Goal: Task Accomplishment & Management: Manage account settings

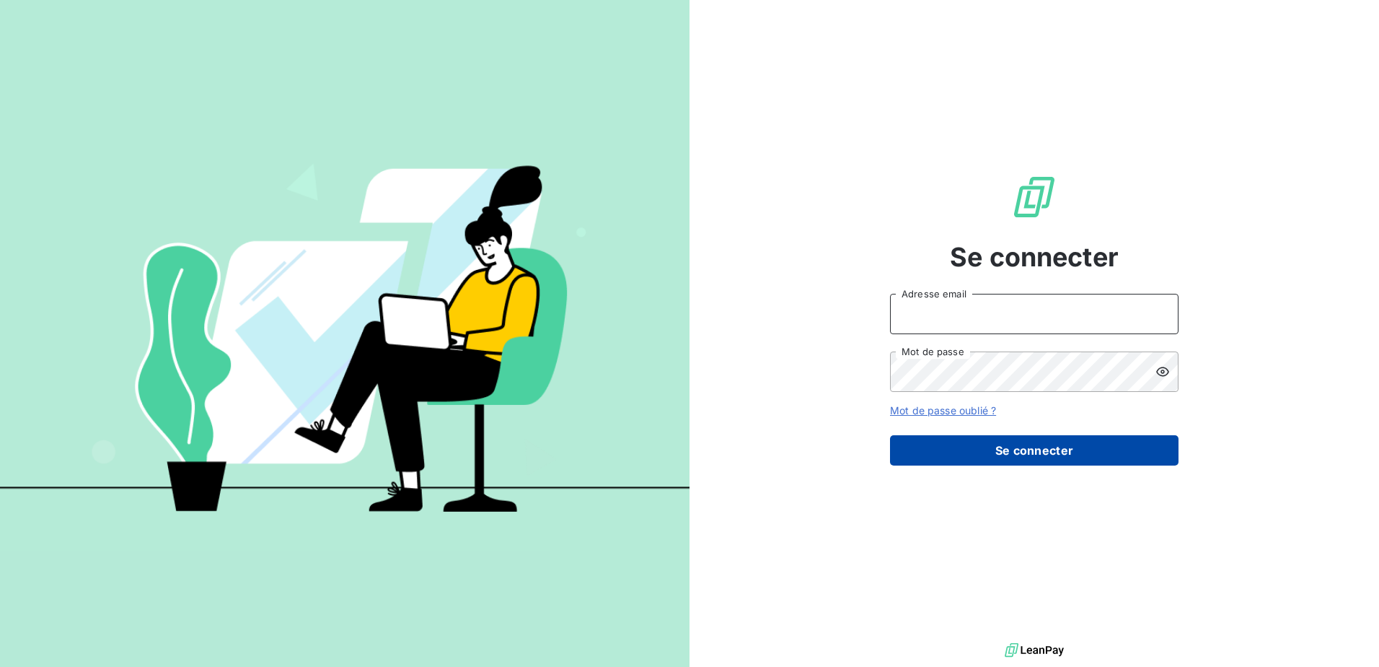
type input "[EMAIL_ADDRESS][PERSON_NAME][DOMAIN_NAME]"
click at [1017, 446] on button "Se connecter" at bounding box center [1034, 450] width 289 height 30
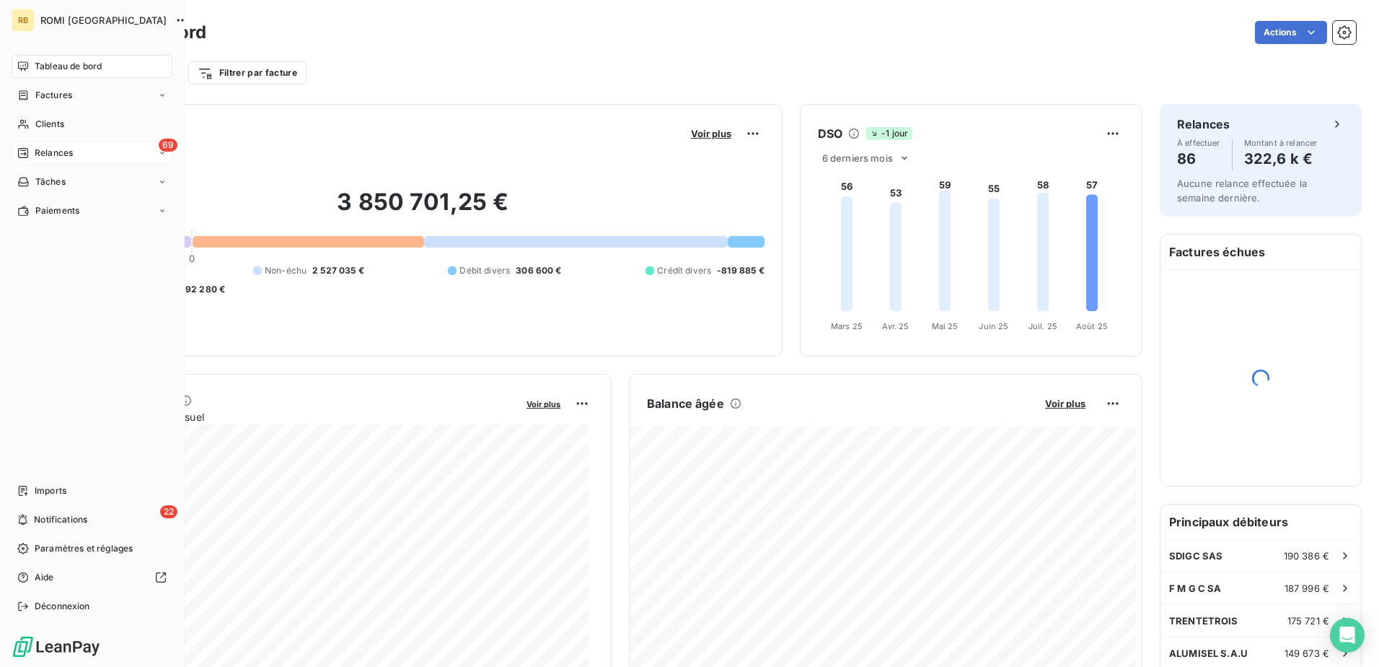
click at [79, 147] on div "69 Relances" at bounding box center [92, 152] width 161 height 23
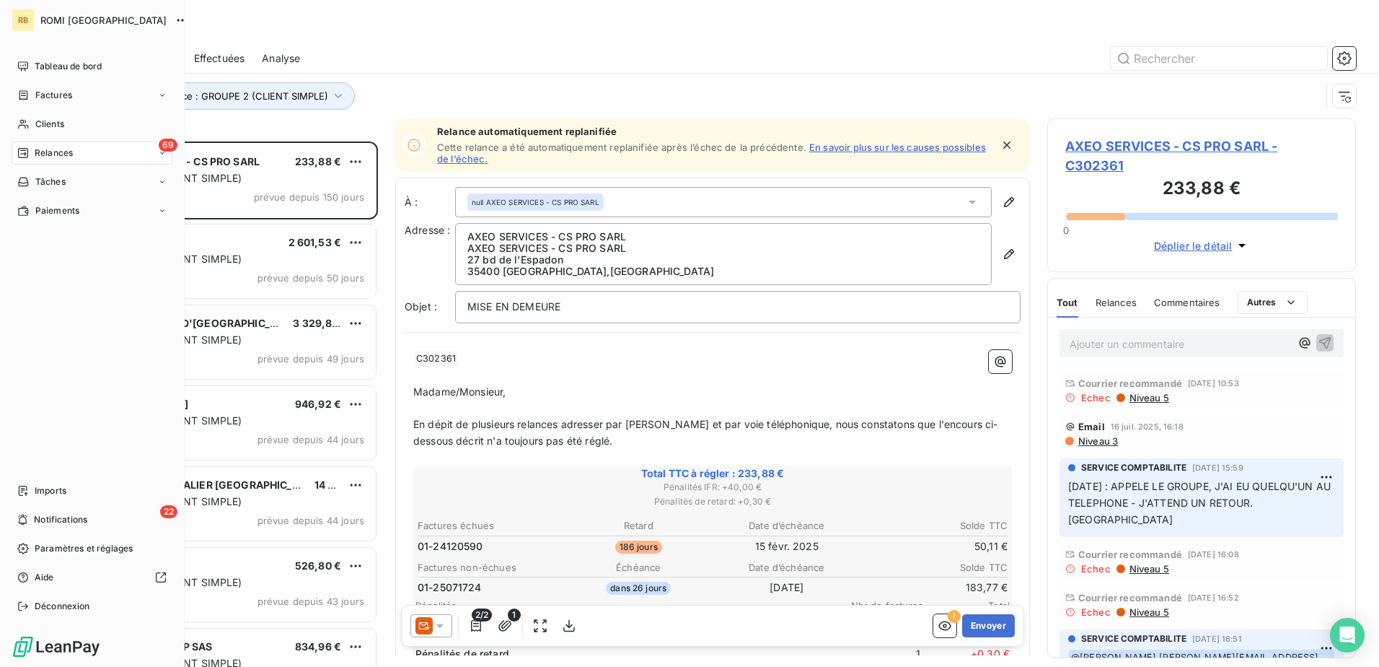
click at [115, 148] on div "69 Relances" at bounding box center [92, 152] width 161 height 23
click at [120, 154] on div "69 Relances" at bounding box center [92, 152] width 161 height 23
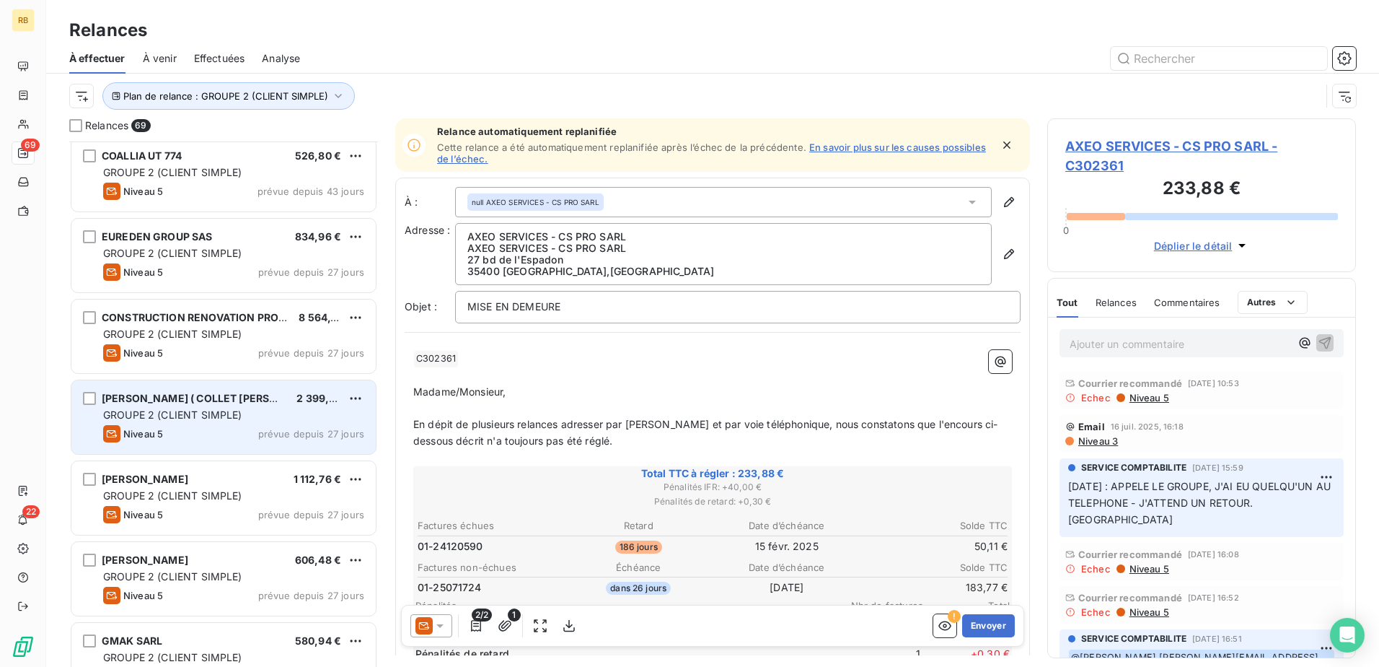
scroll to position [434, 0]
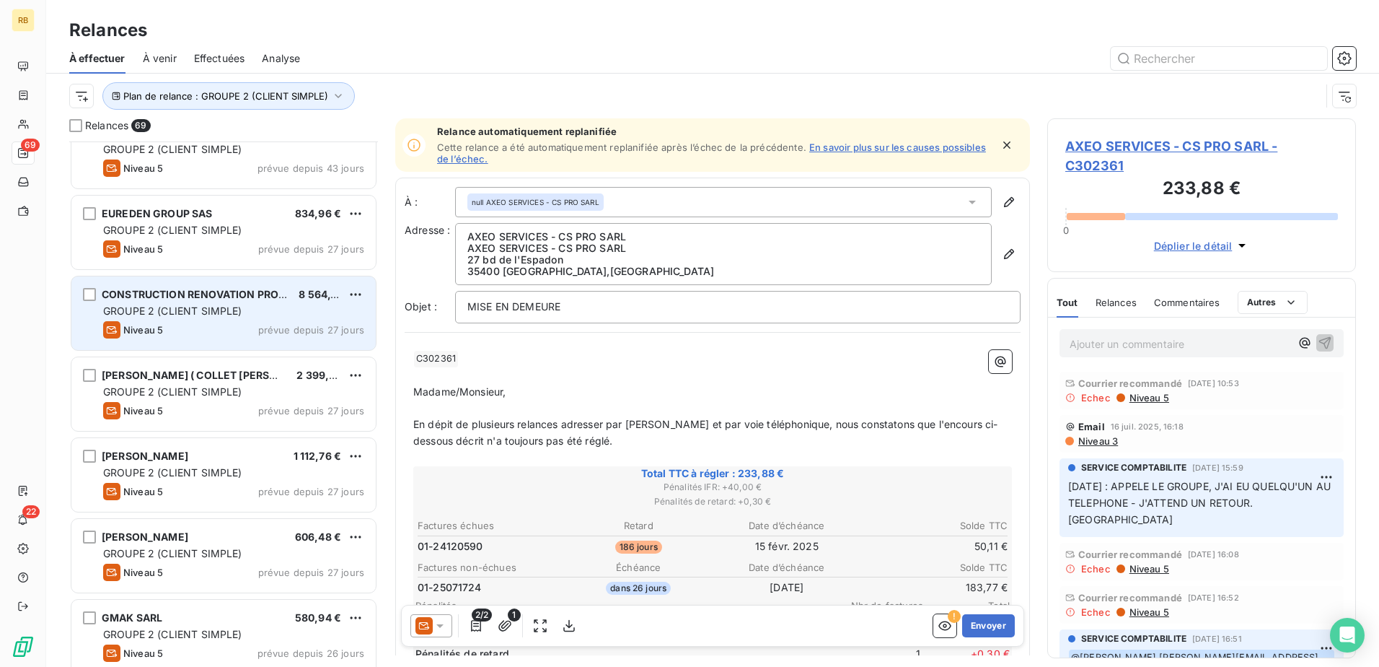
click at [214, 322] on div "Niveau 5 prévue depuis 27 jours" at bounding box center [233, 329] width 261 height 17
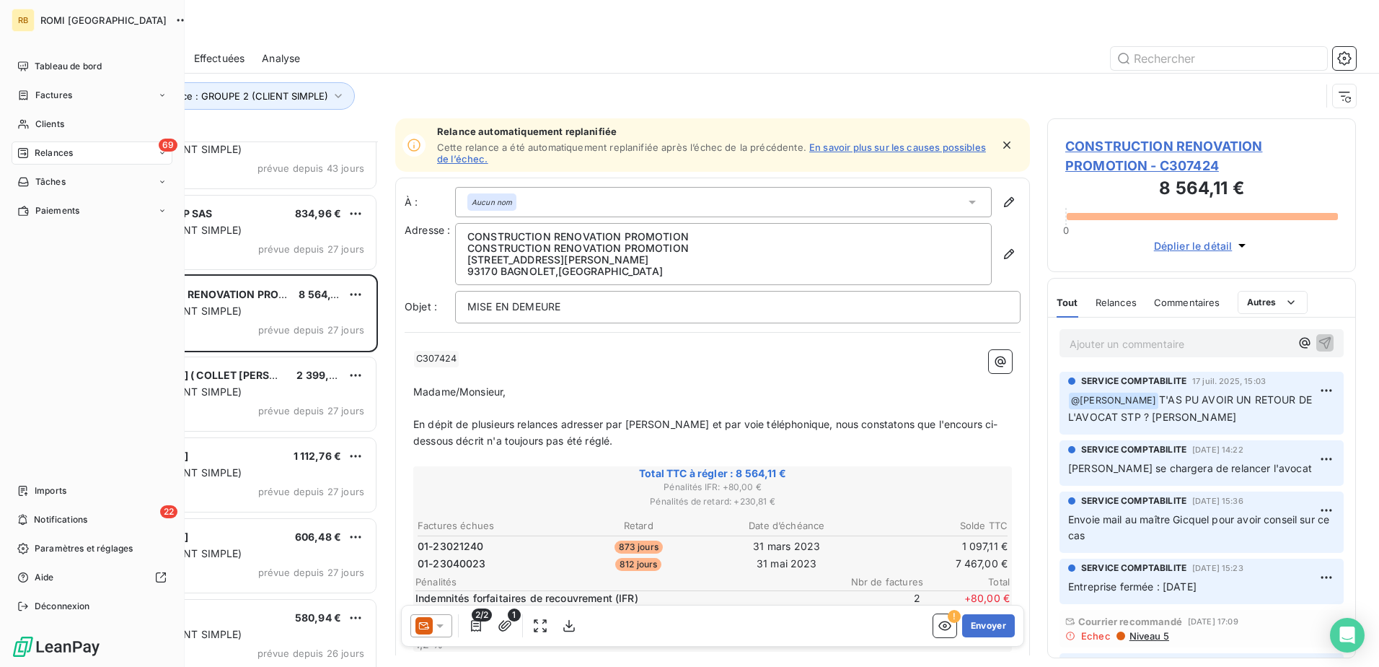
click at [101, 148] on div "69 Relances" at bounding box center [92, 152] width 161 height 23
click at [101, 149] on div "69 Relances" at bounding box center [92, 152] width 161 height 23
click at [101, 150] on div "69 Relances" at bounding box center [92, 152] width 161 height 23
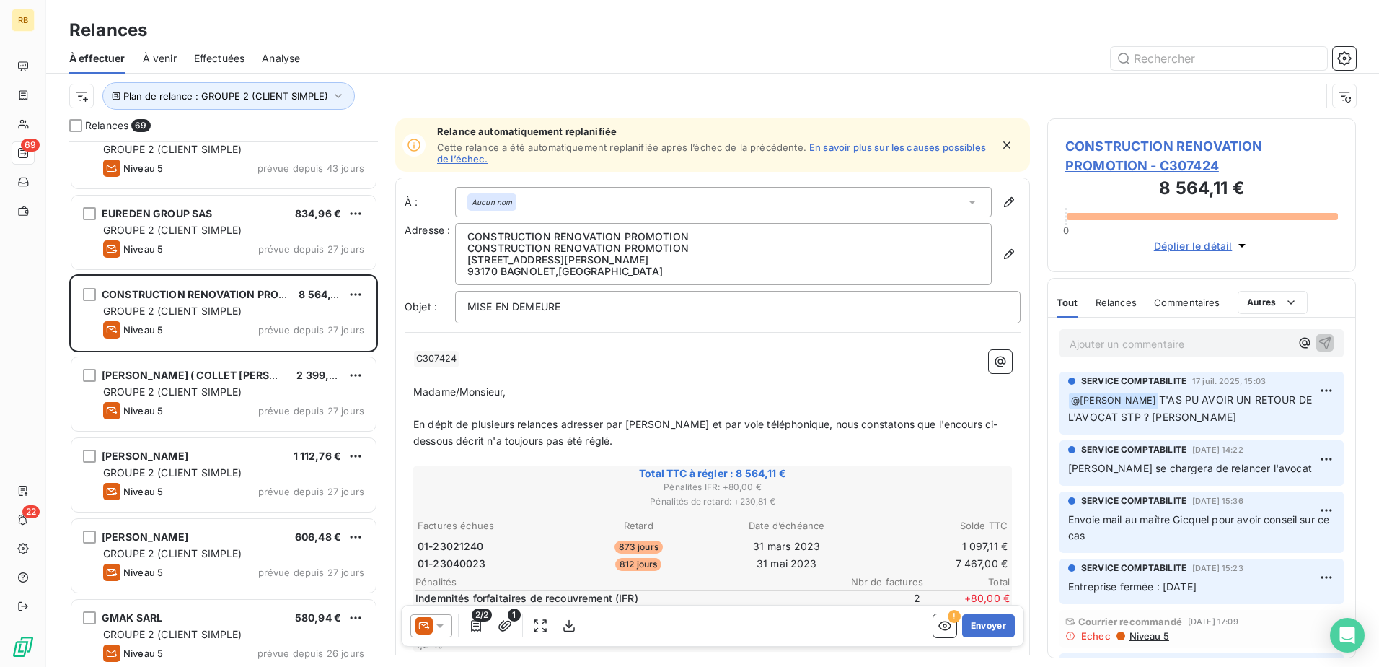
click at [506, 64] on div at bounding box center [836, 58] width 1039 height 23
click at [172, 55] on span "À venir" at bounding box center [160, 58] width 34 height 14
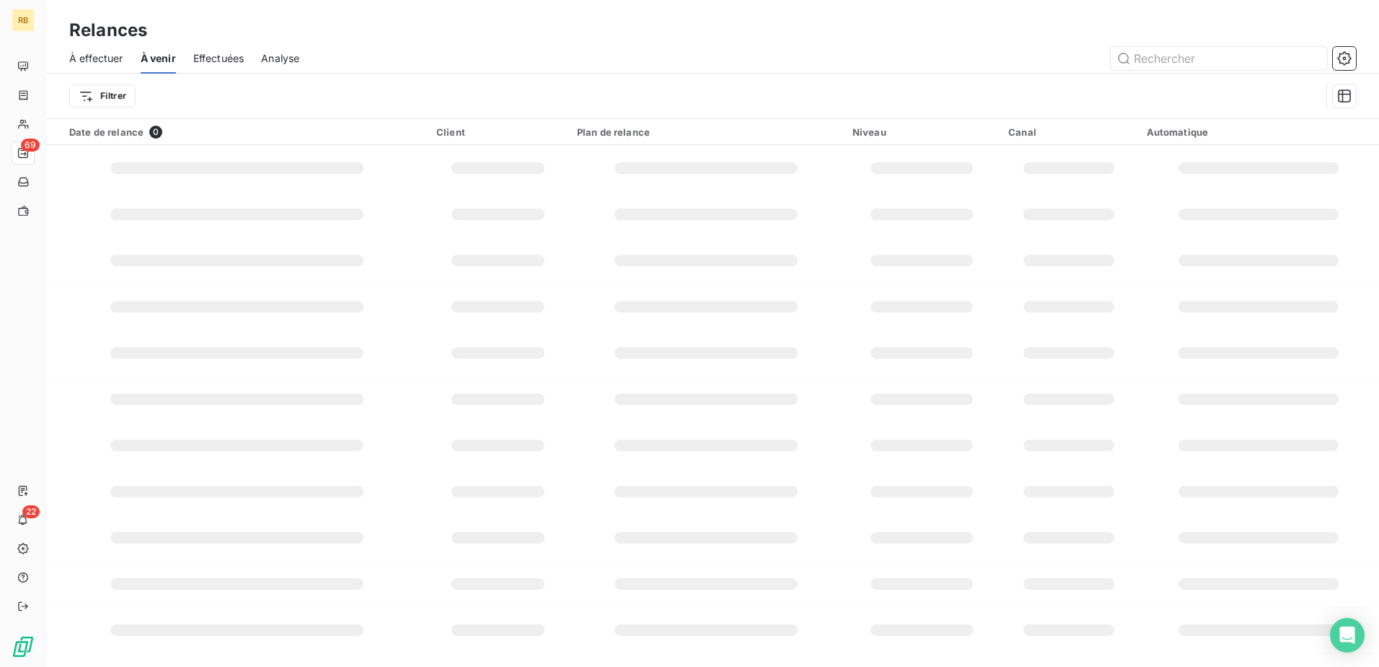
click at [108, 64] on span "À effectuer" at bounding box center [96, 58] width 54 height 14
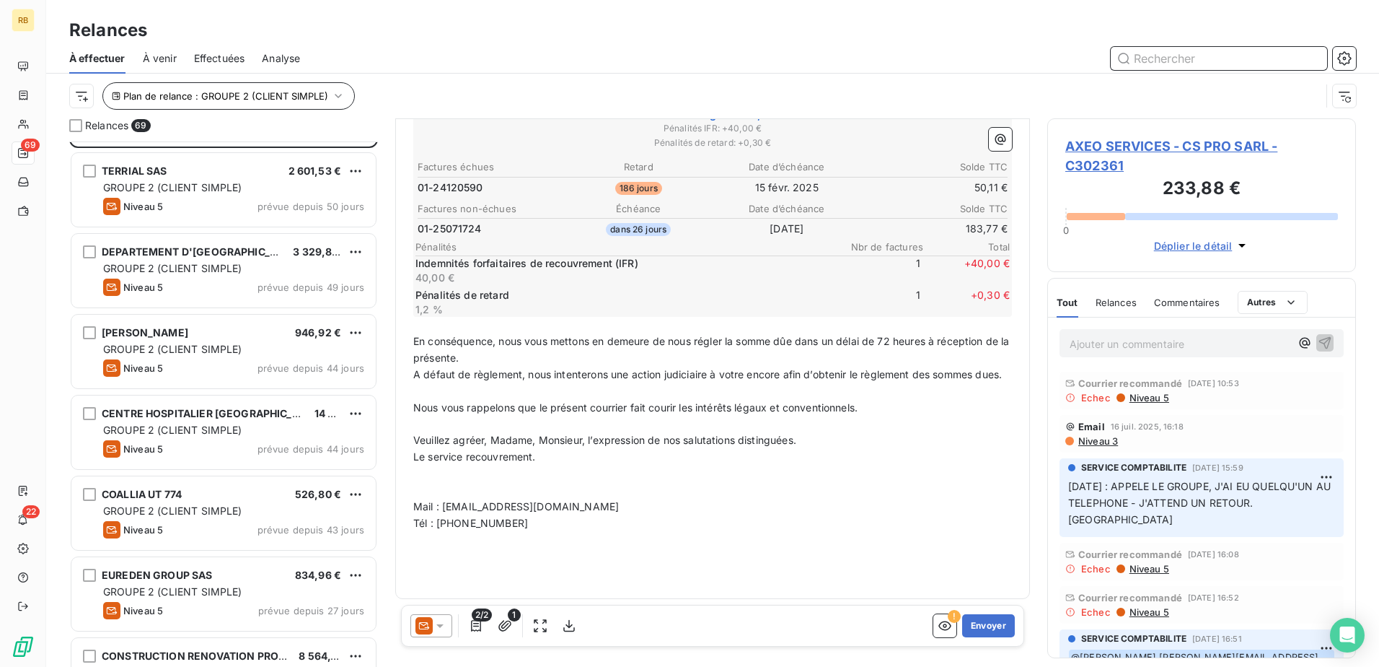
scroll to position [145, 0]
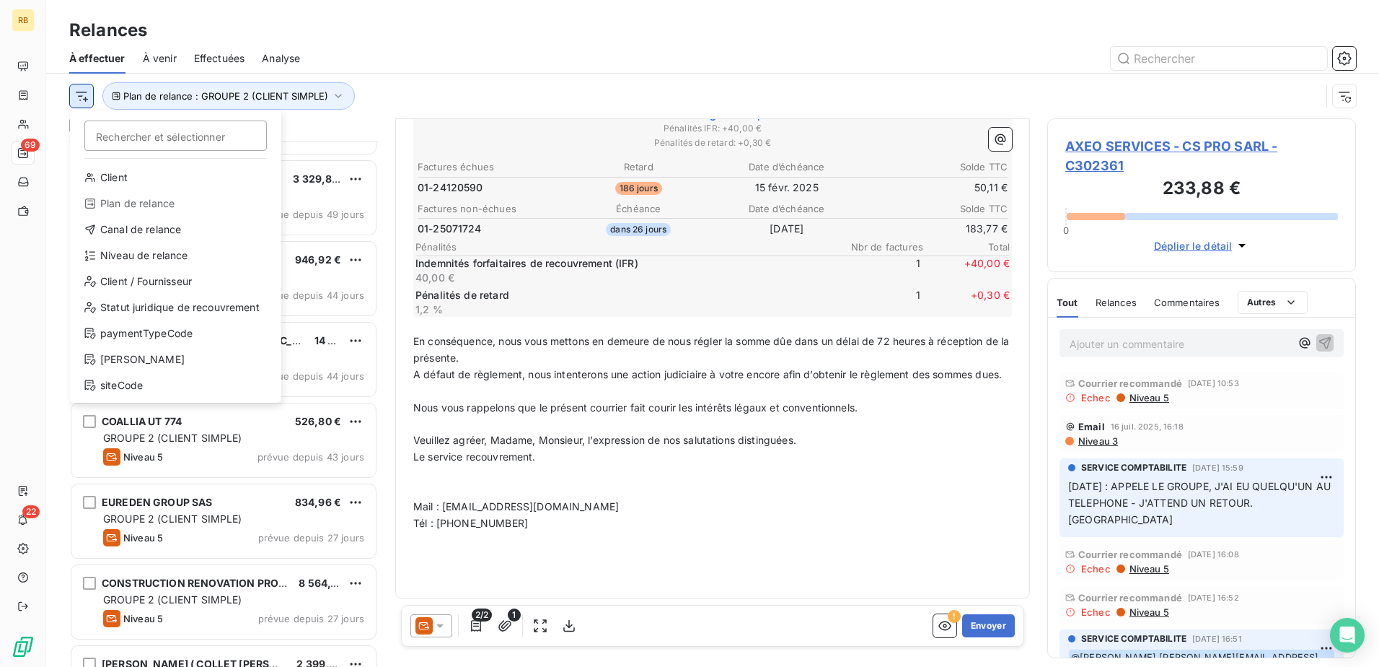
click at [84, 100] on html "RB 69 22 Relances À effectuer À venir Effectuées Analyse Rechercher et sélectio…" at bounding box center [689, 333] width 1379 height 667
click at [328, 97] on html "RB 69 22 Relances À effectuer À venir Effectuées Analyse Rechercher et sélectio…" at bounding box center [689, 333] width 1379 height 667
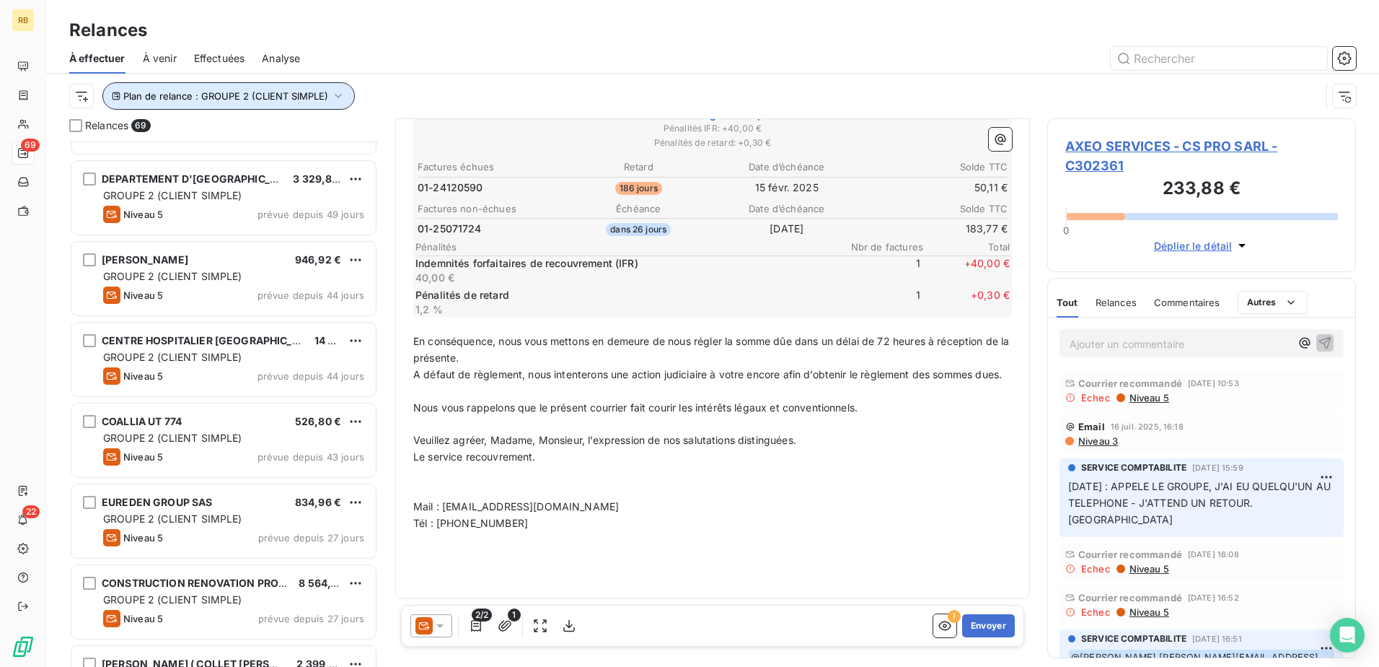
click at [337, 97] on icon "button" at bounding box center [338, 96] width 7 height 4
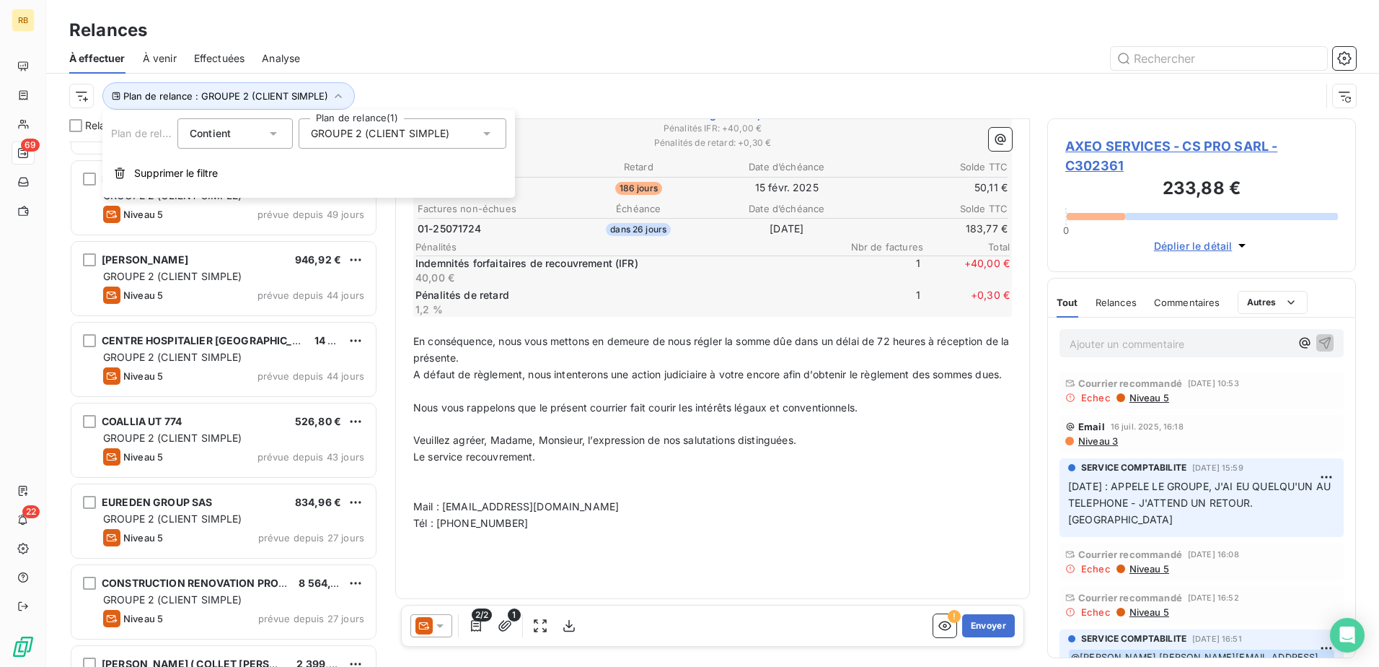
click at [421, 136] on span "GROUPE 2 (CLIENT SIMPLE)" at bounding box center [380, 133] width 139 height 14
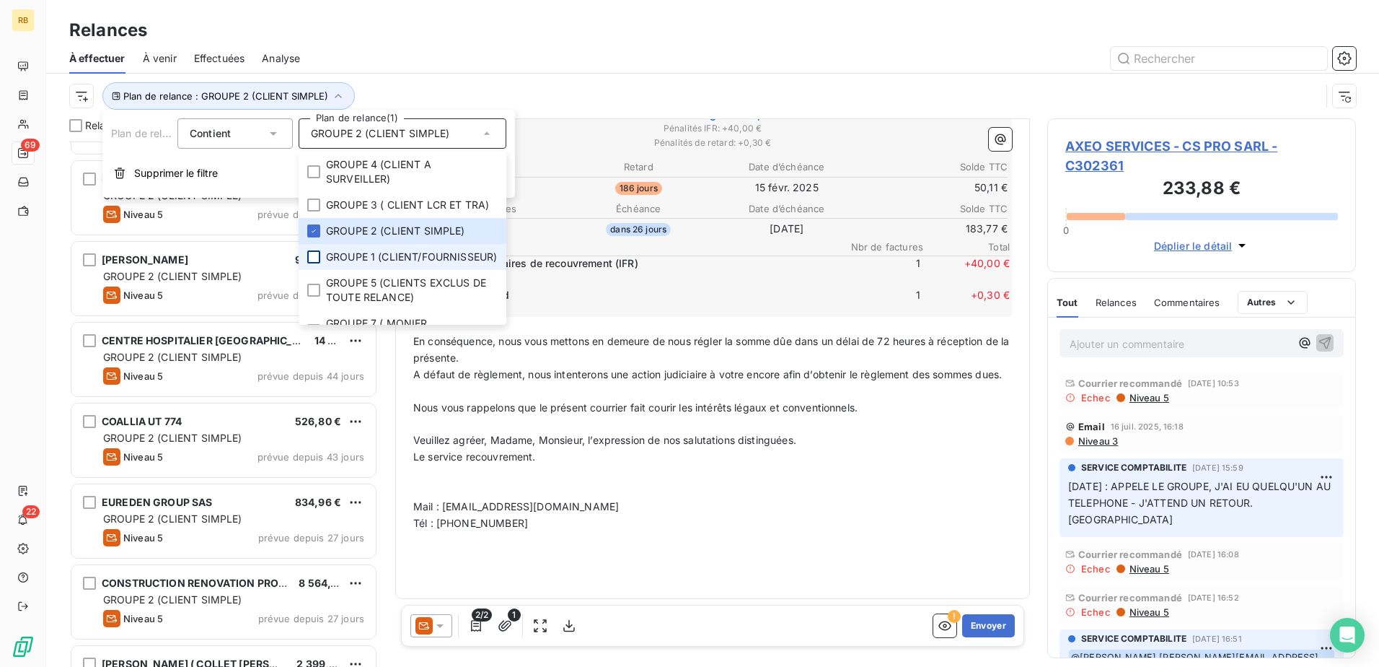
click at [315, 263] on div at bounding box center [313, 256] width 13 height 13
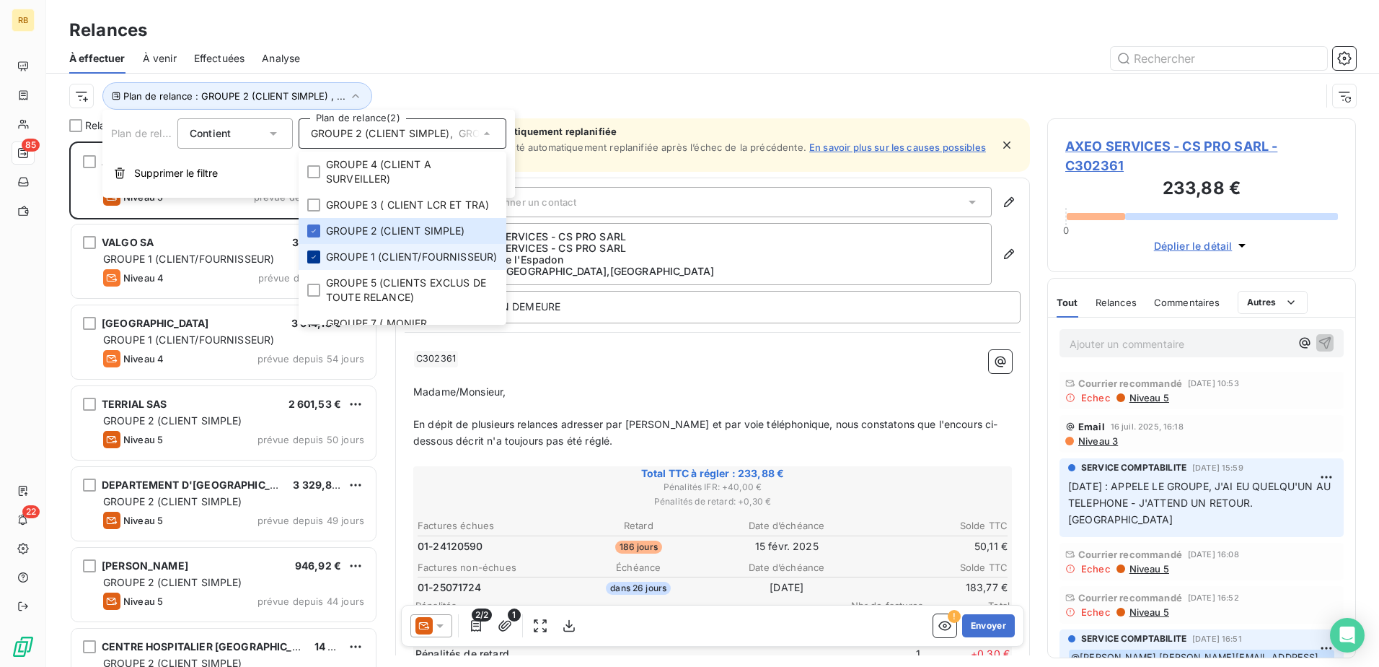
scroll to position [514, 298]
click at [419, 55] on div at bounding box center [836, 58] width 1039 height 23
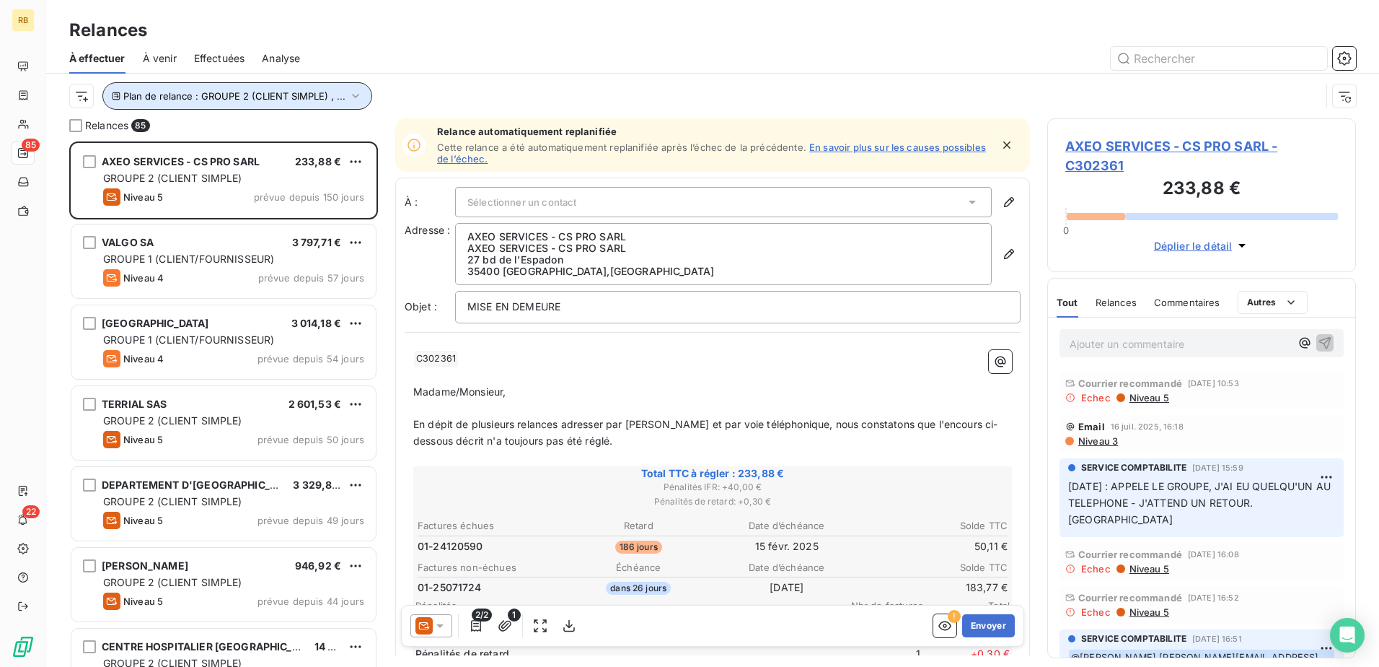
click at [271, 94] on span "Plan de relance : GROUPE 2 (CLIENT SIMPLE) , ..." at bounding box center [234, 96] width 222 height 12
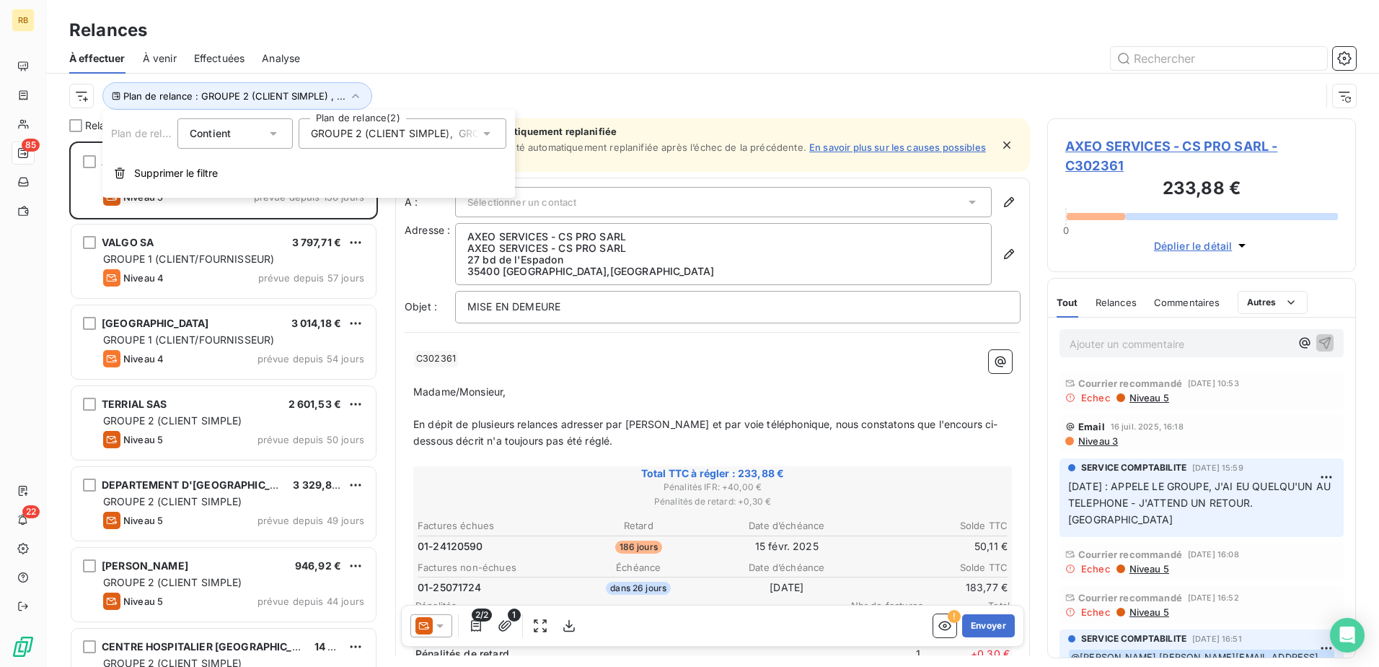
click at [369, 136] on span "GROUPE 2 (CLIENT SIMPLE)" at bounding box center [380, 133] width 139 height 14
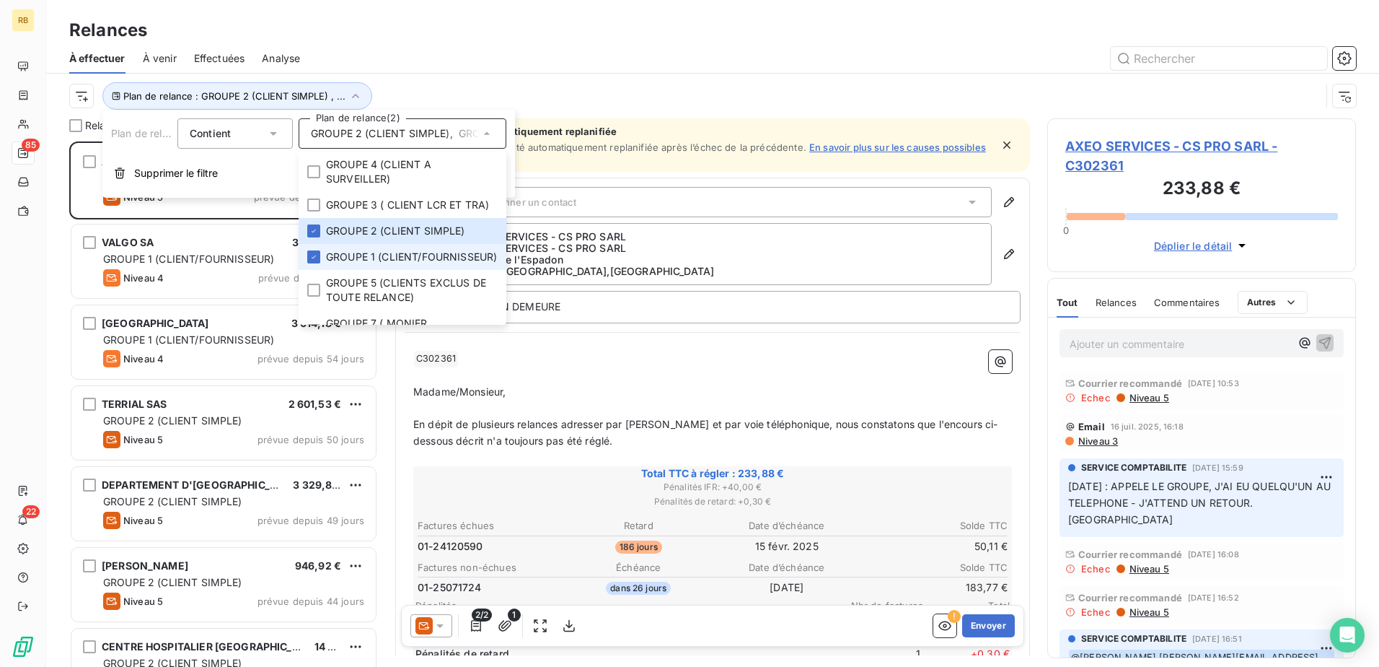
click at [304, 270] on li "GROUPE 1 (CLIENT/FOURNISSEUR)" at bounding box center [403, 257] width 208 height 26
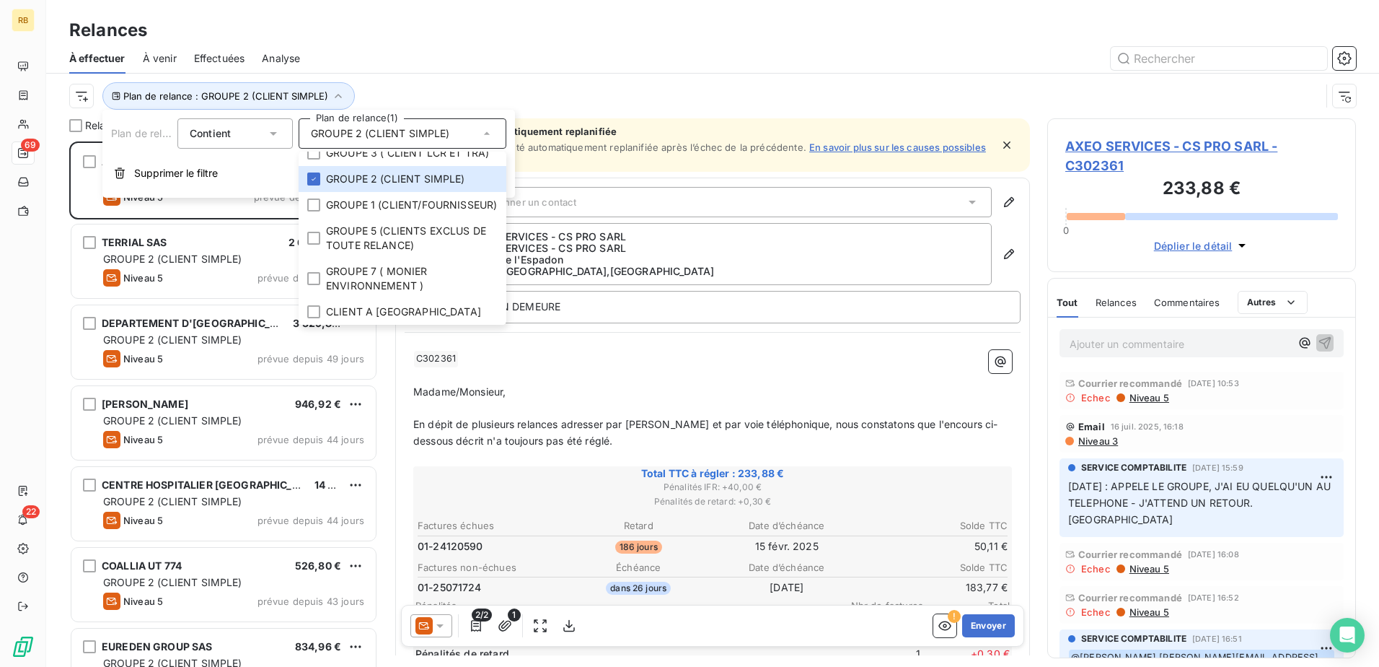
scroll to position [0, 0]
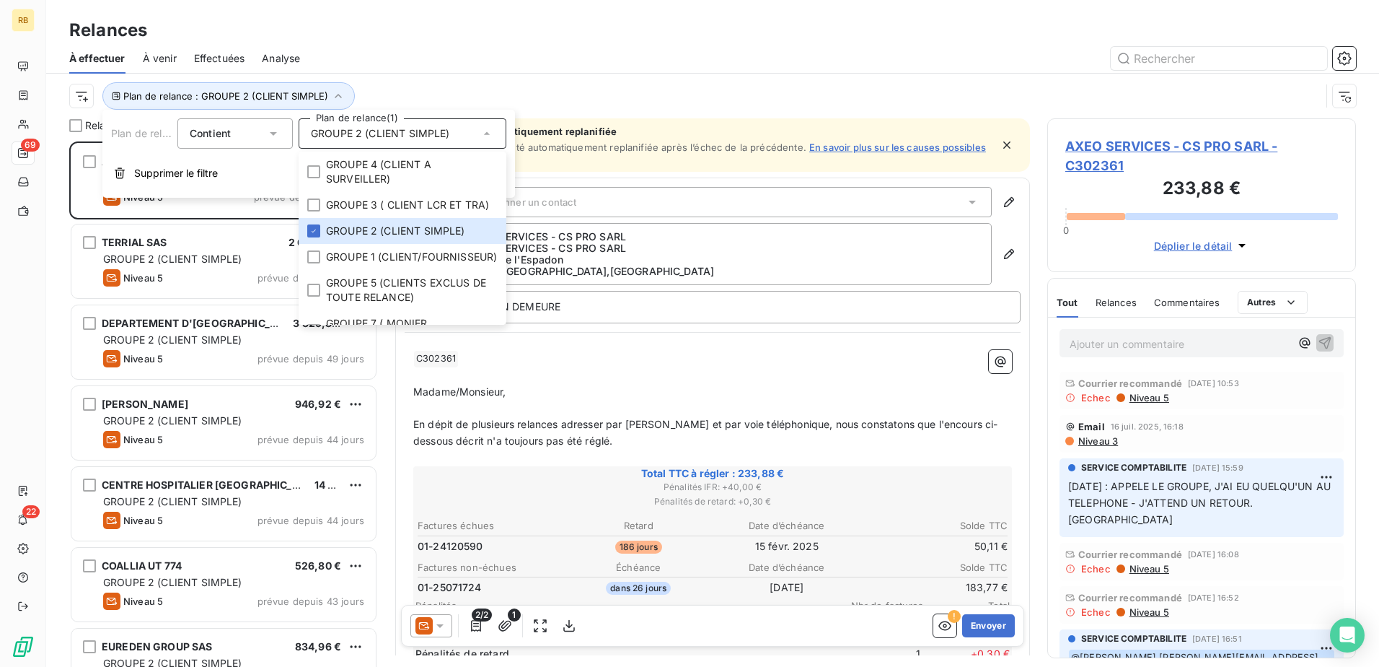
click at [473, 77] on div "Plan de relance : GROUPE 2 (CLIENT SIMPLE)" at bounding box center [712, 96] width 1287 height 45
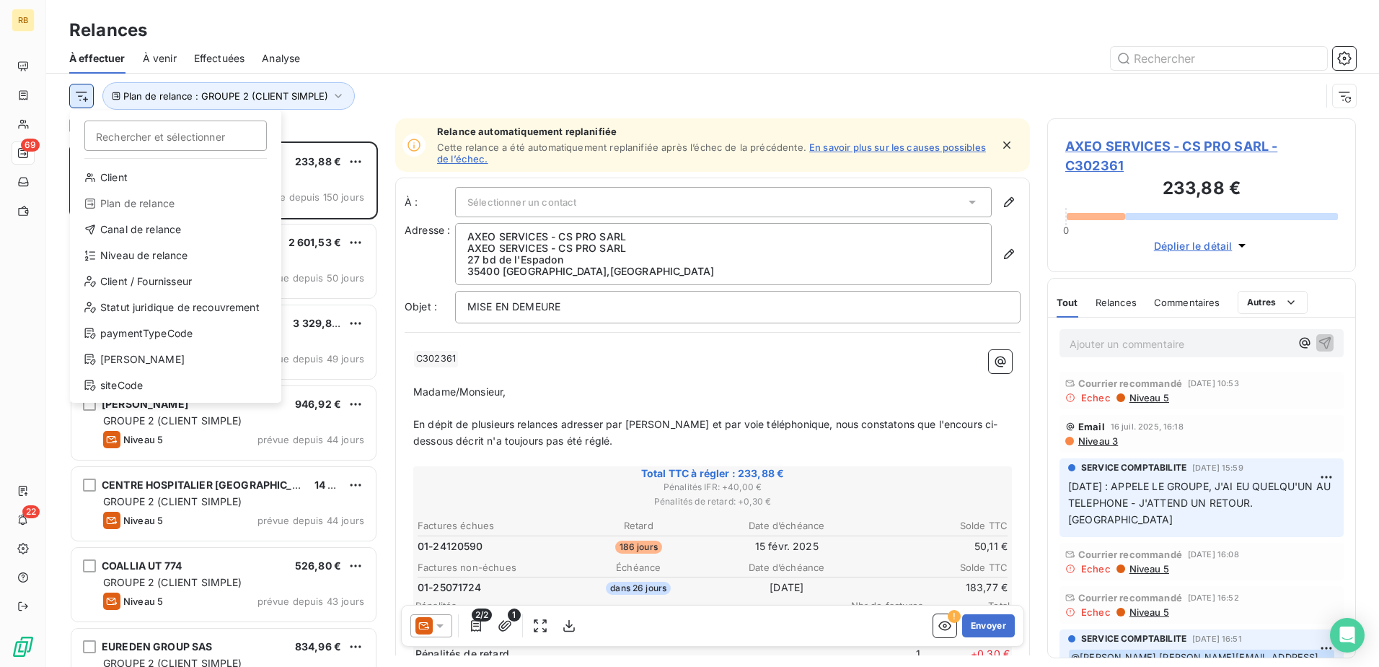
click at [76, 97] on html "RB 69 22 Relances À effectuer À venir Effectuées Analyse Rechercher et sélectio…" at bounding box center [689, 333] width 1379 height 667
click at [151, 254] on div "Niveau de relance" at bounding box center [176, 255] width 200 height 23
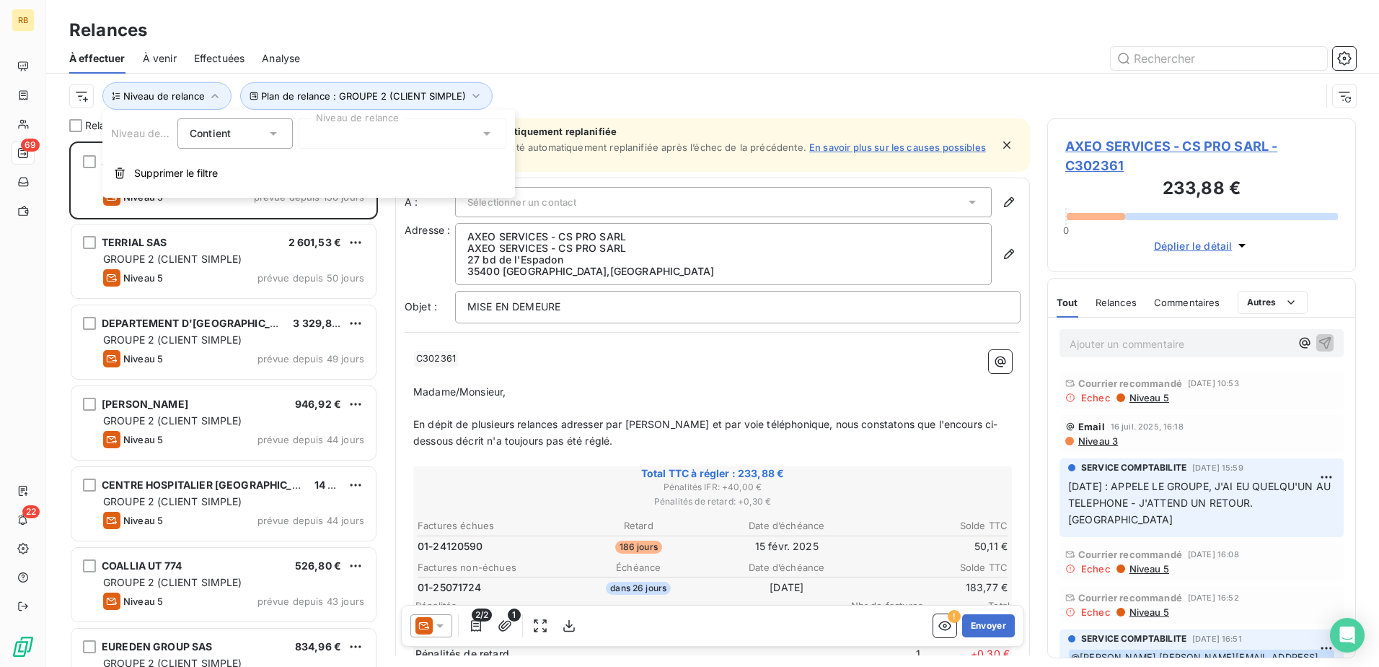
click at [277, 131] on icon at bounding box center [273, 133] width 14 height 14
click at [395, 134] on div at bounding box center [403, 133] width 208 height 30
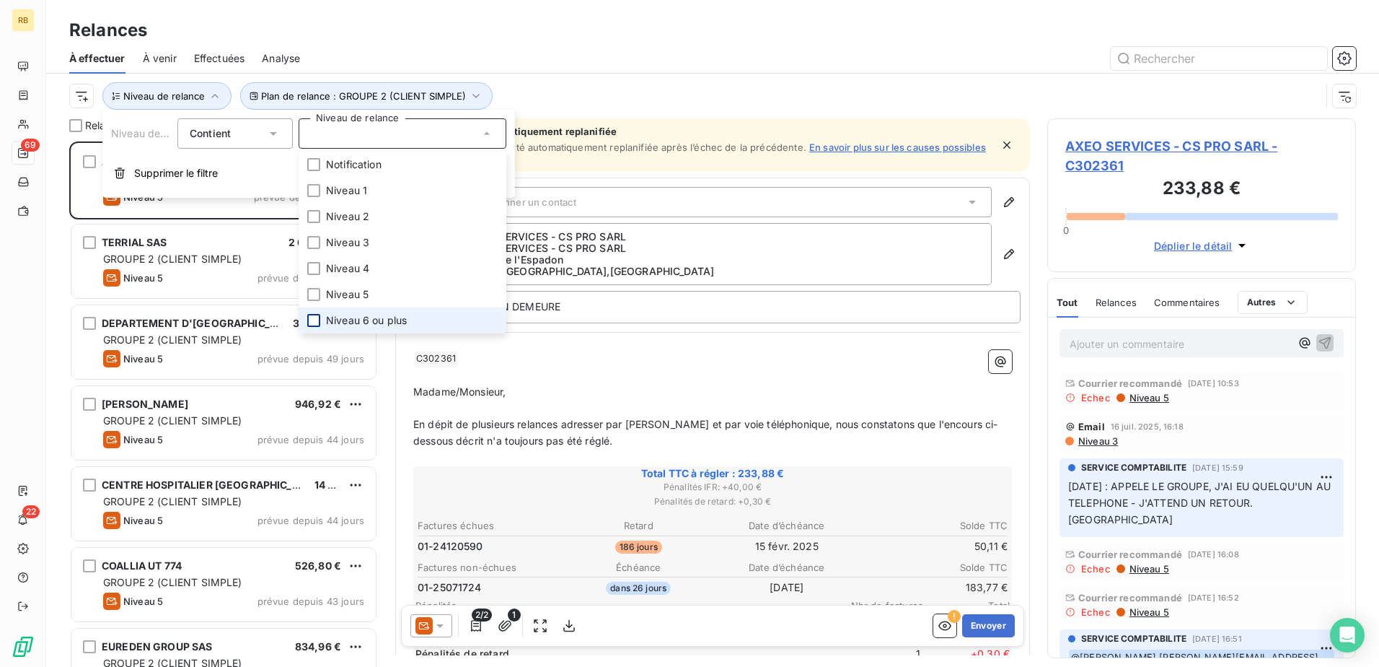
click at [316, 322] on div at bounding box center [313, 320] width 13 height 13
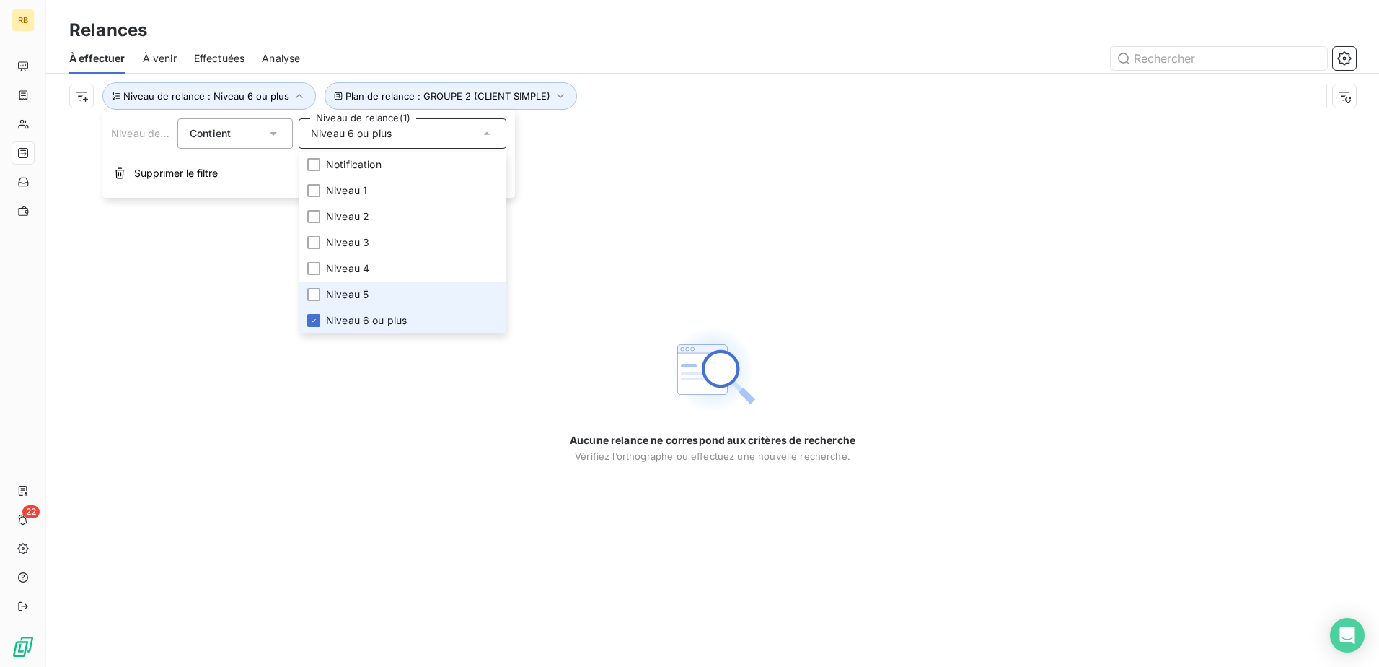
click at [315, 314] on div at bounding box center [313, 320] width 13 height 13
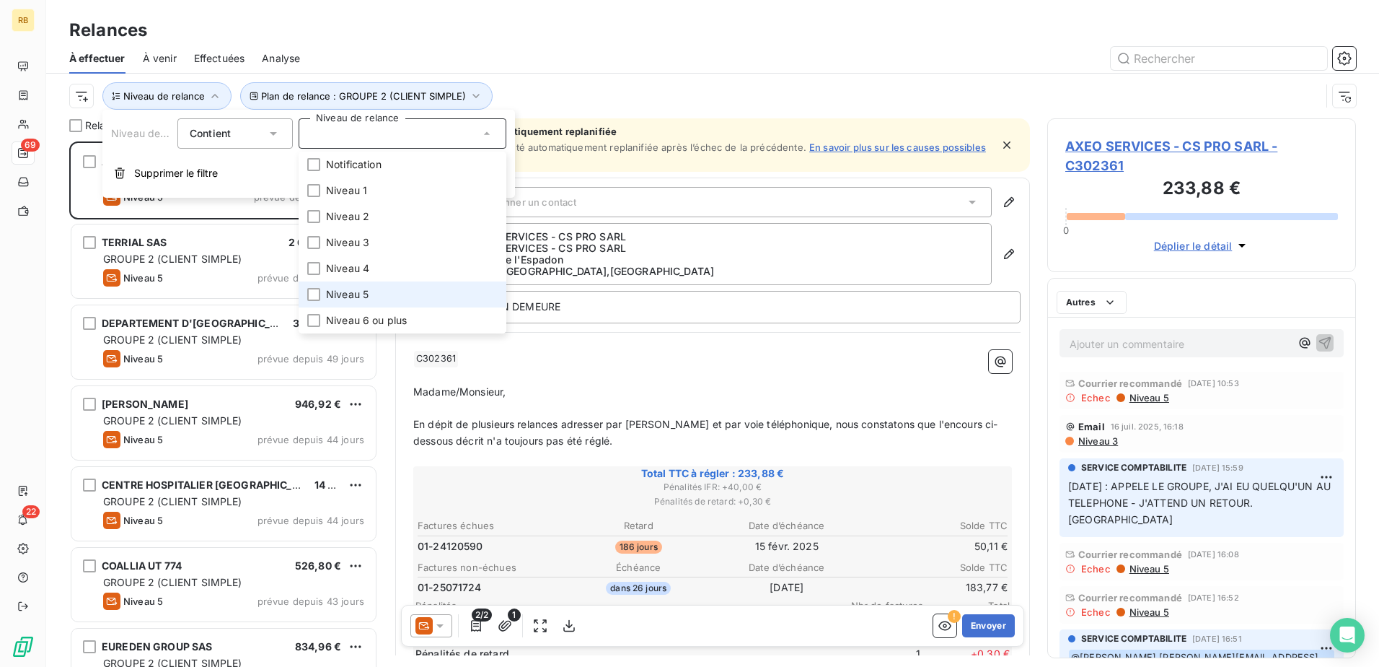
scroll to position [514, 298]
click at [314, 294] on div at bounding box center [313, 294] width 13 height 13
click at [612, 70] on div "À effectuer À venir Effectuées Analyse" at bounding box center [712, 58] width 1333 height 30
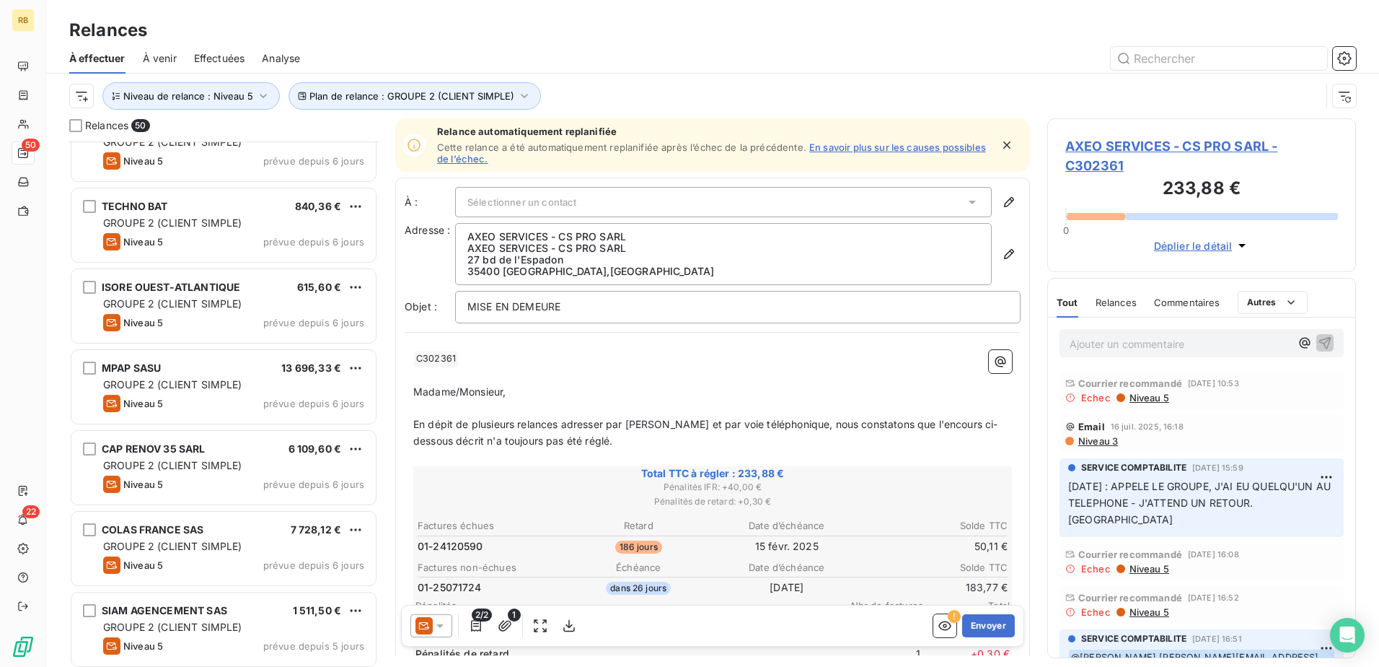
scroll to position [3515, 0]
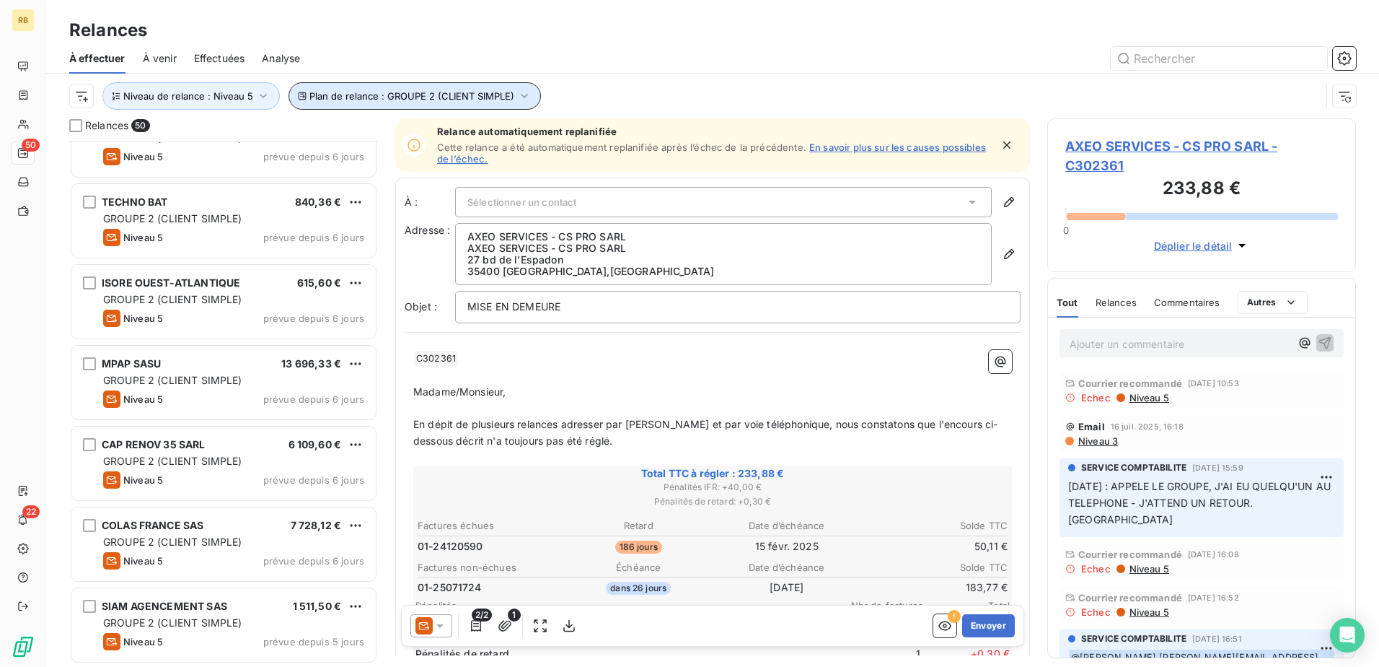
click at [435, 99] on span "Plan de relance : GROUPE 2 (CLIENT SIMPLE)" at bounding box center [411, 96] width 205 height 12
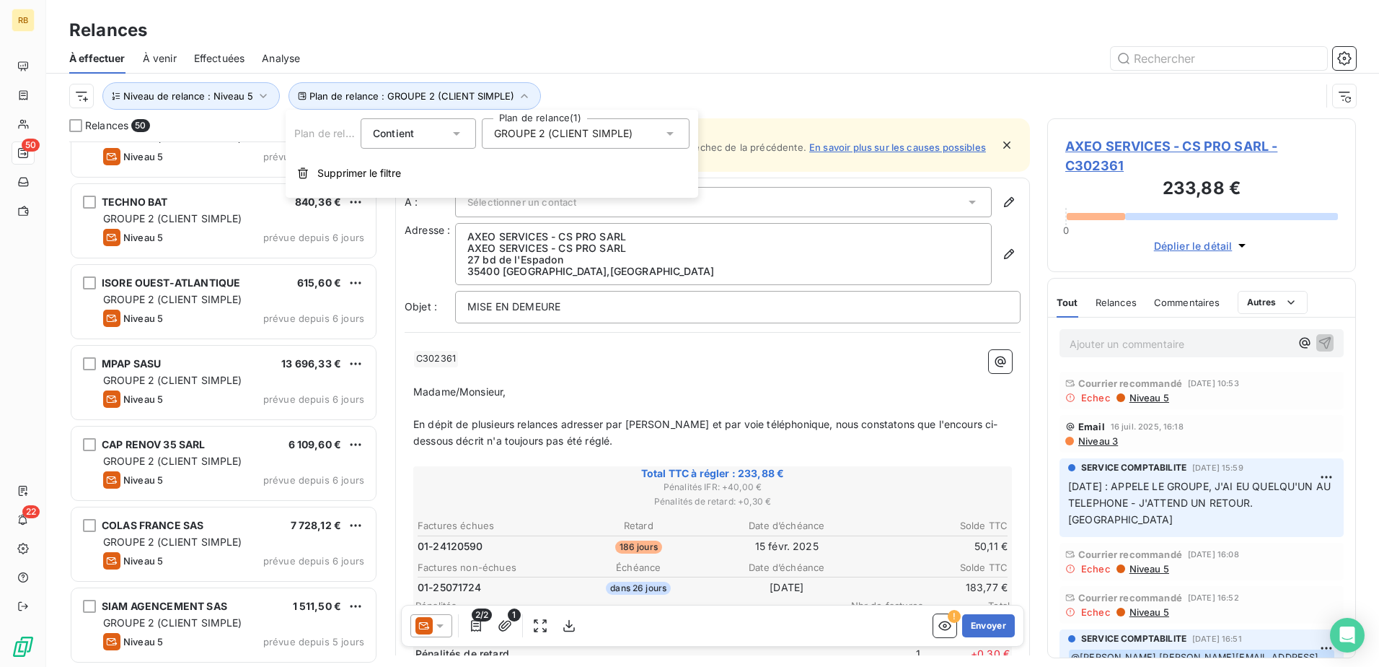
click at [543, 138] on span "GROUPE 2 (CLIENT SIMPLE)" at bounding box center [563, 133] width 139 height 14
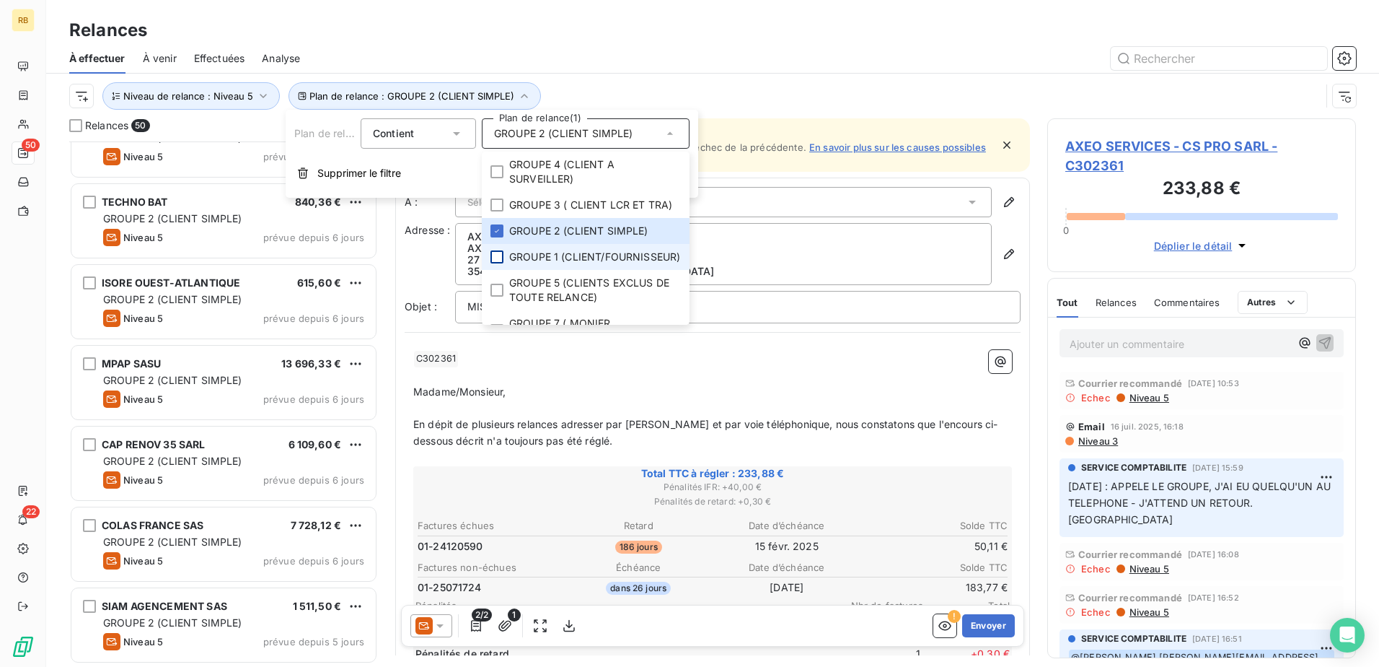
click at [499, 263] on div at bounding box center [497, 256] width 13 height 13
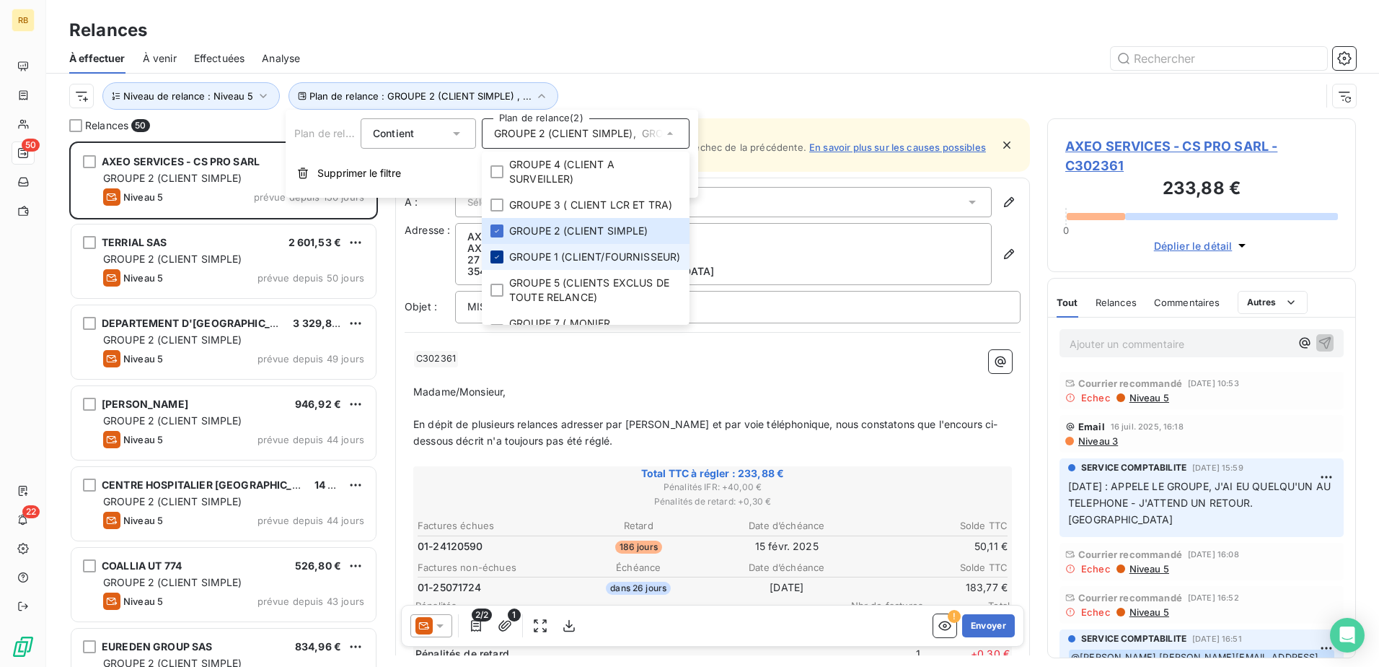
scroll to position [514, 298]
click at [507, 270] on li "GROUPE 1 (CLIENT/FOURNISSEUR)" at bounding box center [586, 257] width 208 height 26
click at [498, 211] on div at bounding box center [497, 204] width 13 height 13
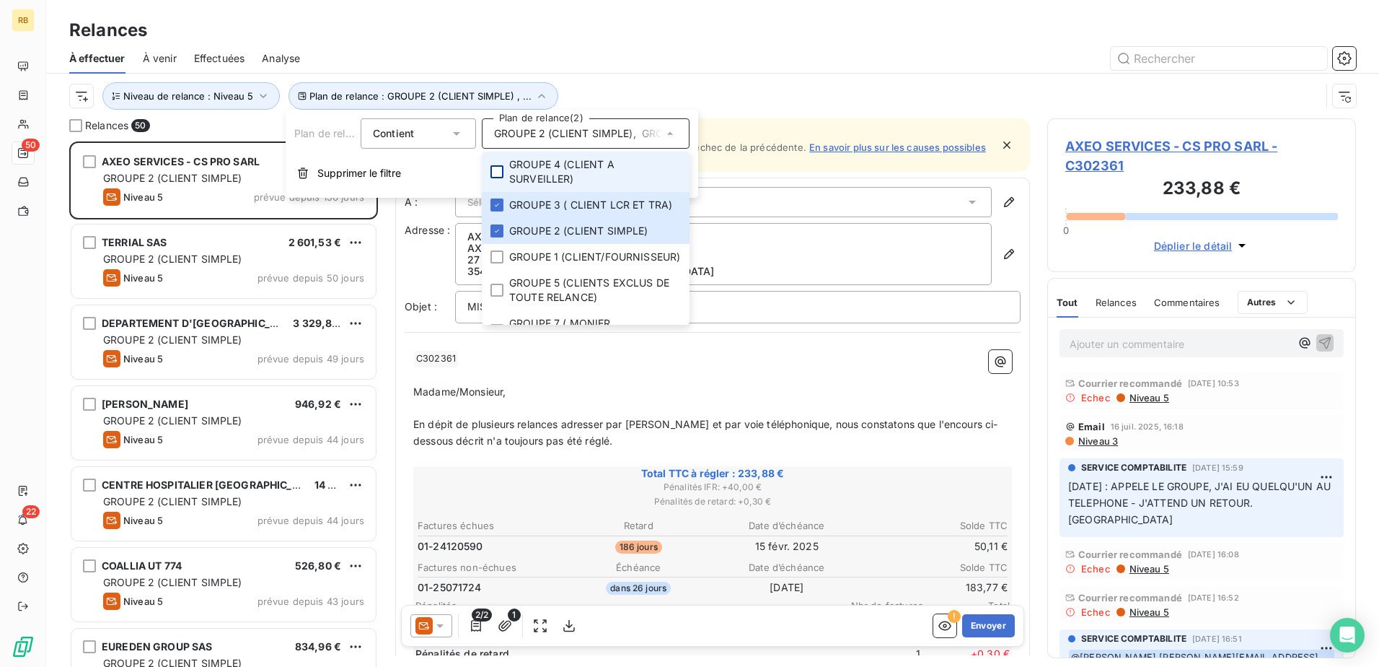
click at [501, 171] on div at bounding box center [497, 171] width 13 height 13
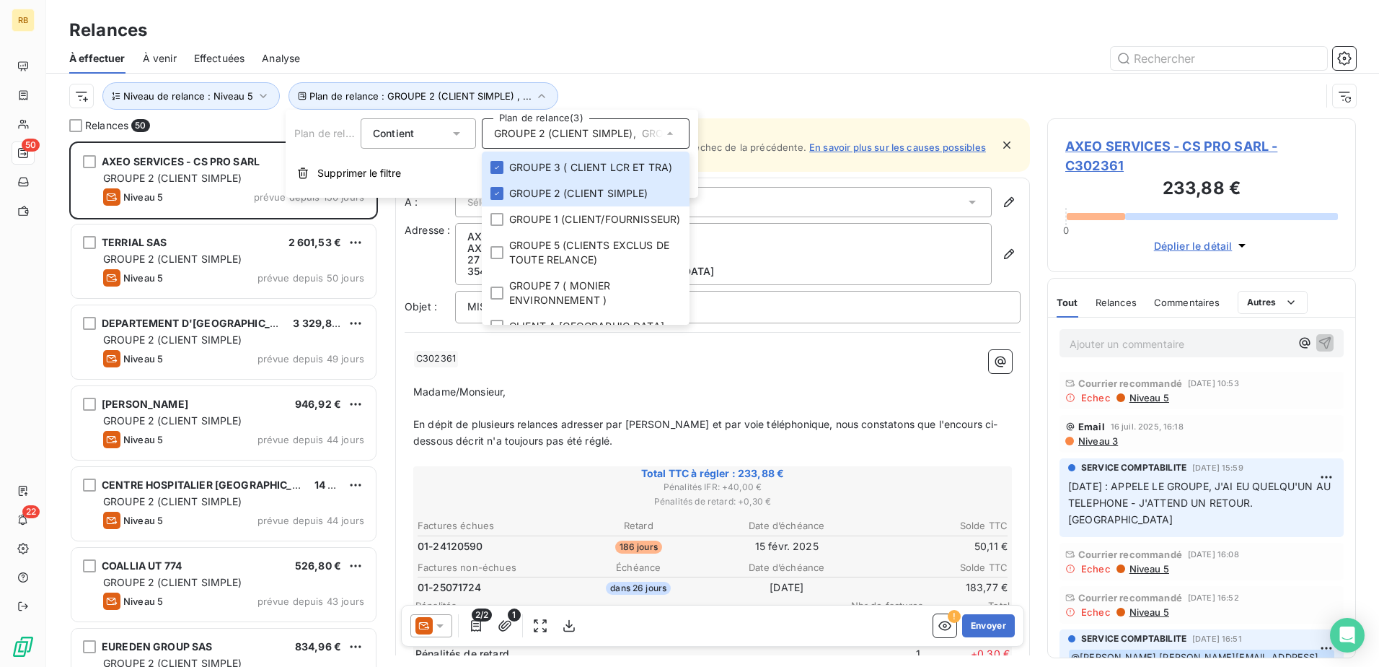
scroll to position [0, 0]
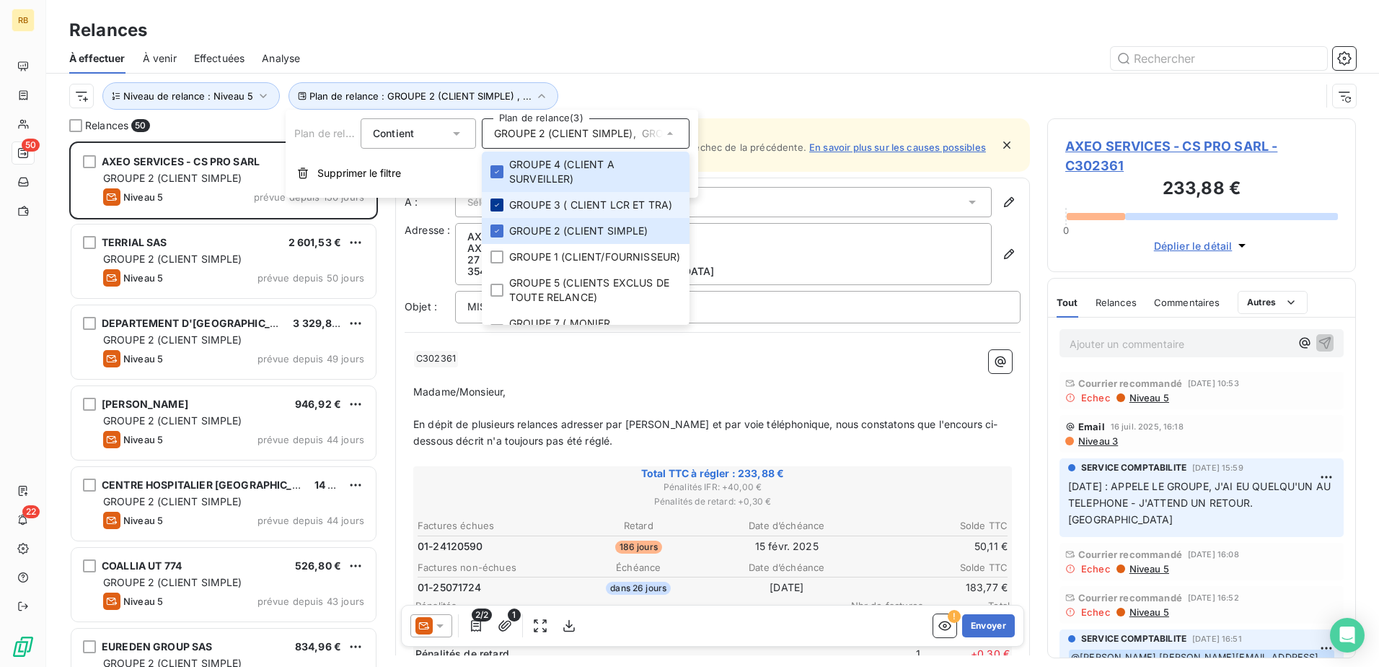
click at [499, 209] on icon at bounding box center [497, 205] width 9 height 9
click at [501, 167] on div at bounding box center [497, 171] width 13 height 13
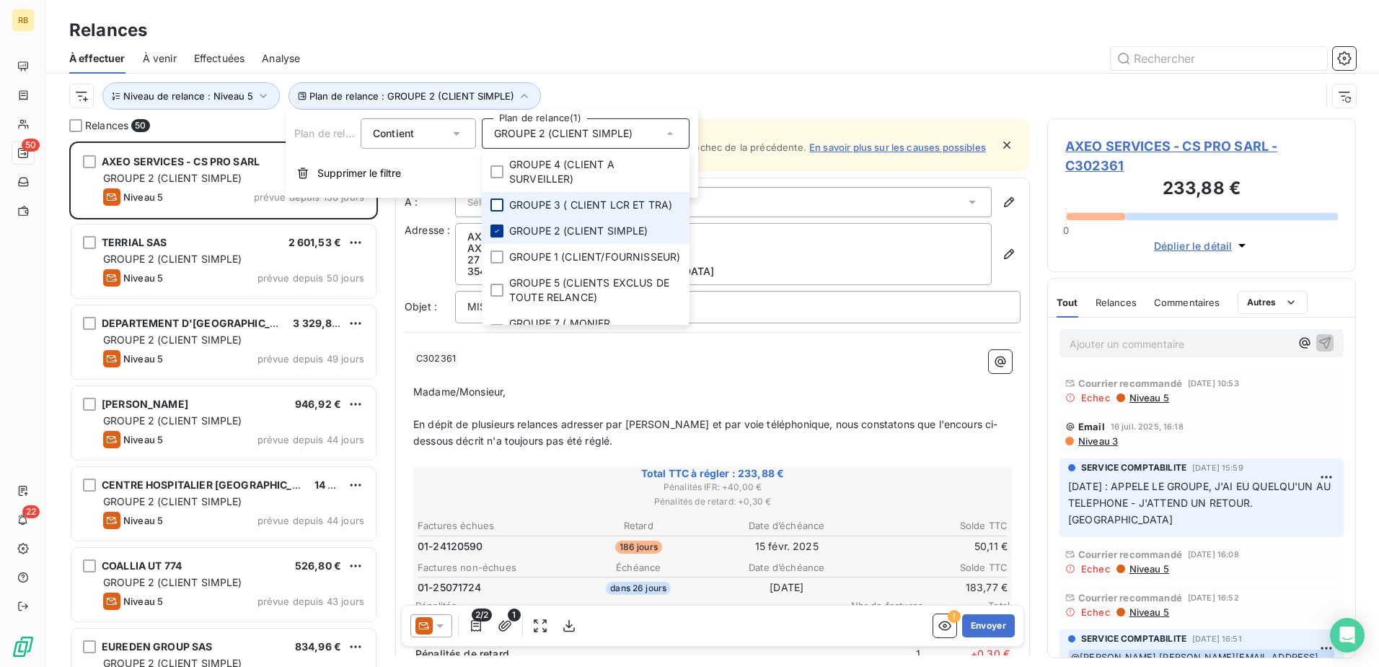
click at [501, 237] on div at bounding box center [497, 230] width 13 height 13
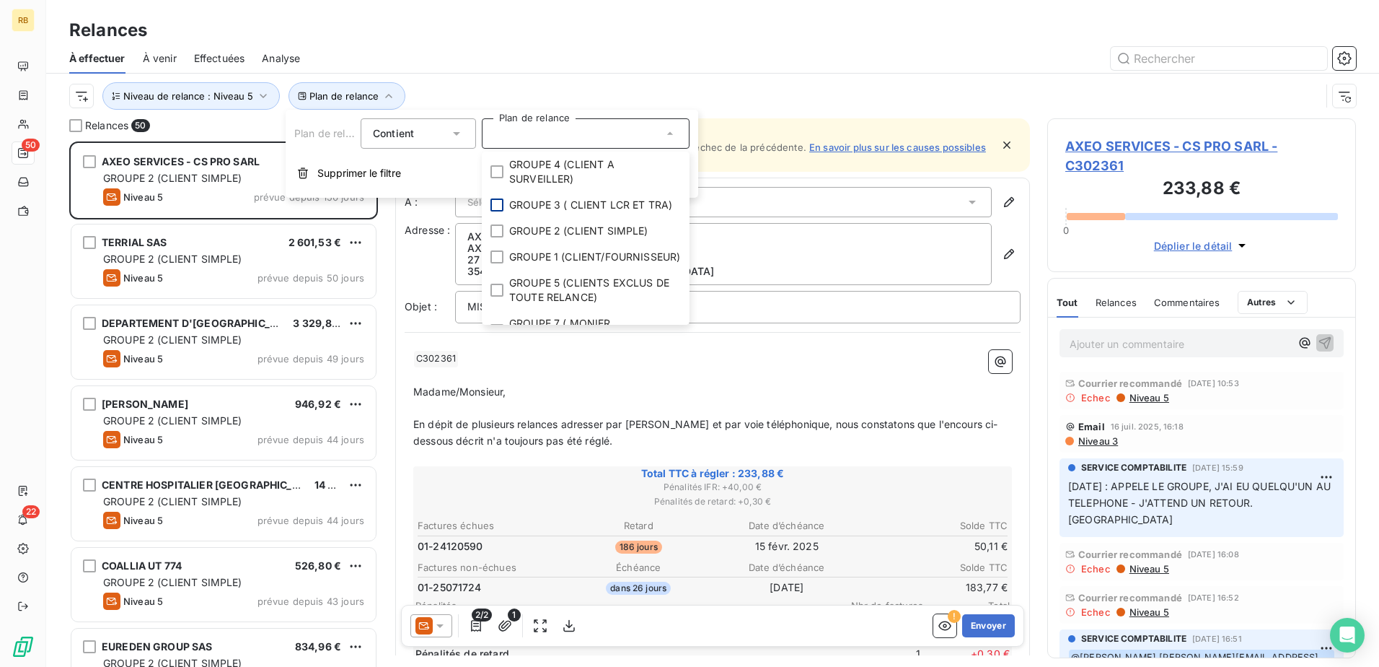
click at [574, 53] on div at bounding box center [836, 58] width 1039 height 23
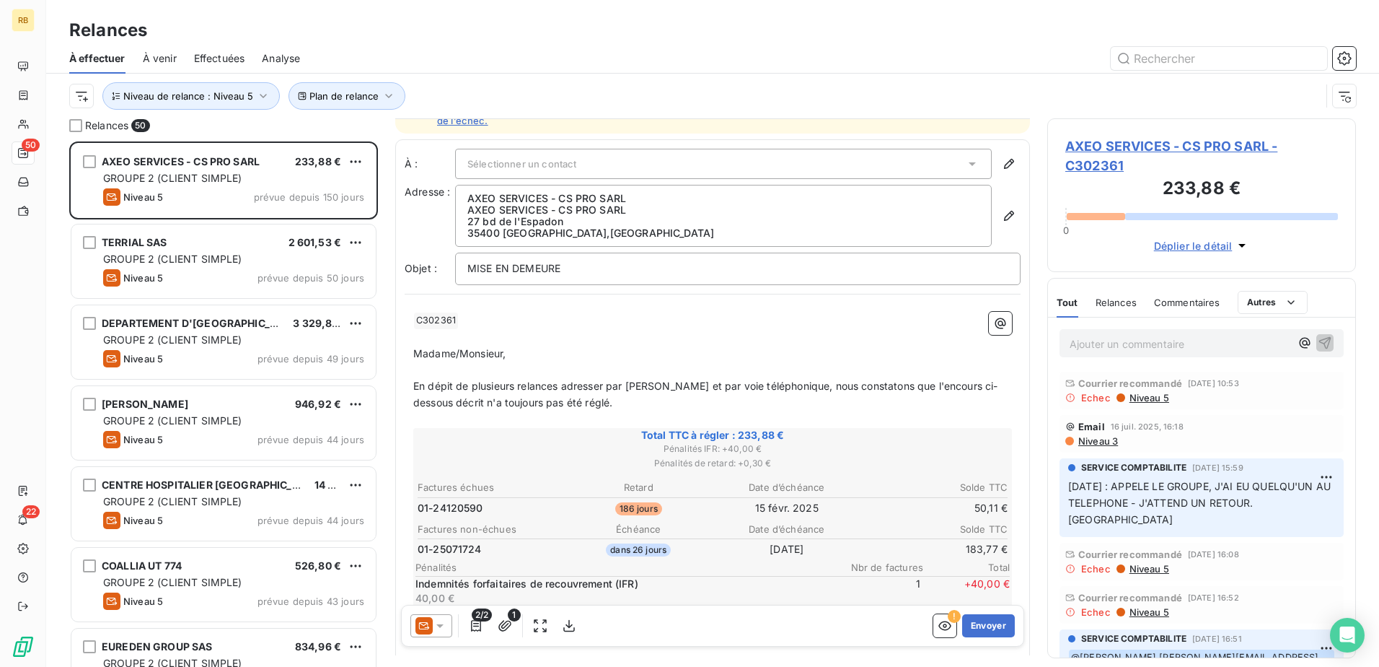
scroll to position [0, 0]
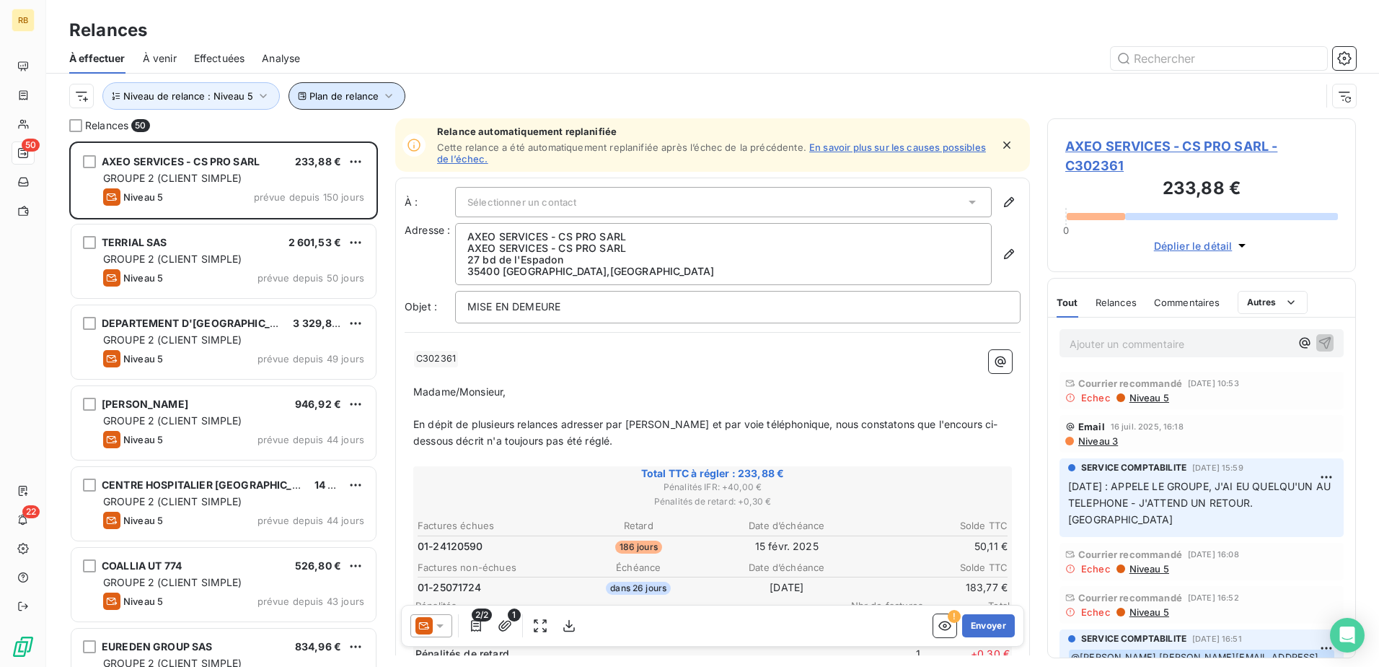
click at [363, 100] on span "Plan de relance" at bounding box center [343, 96] width 69 height 12
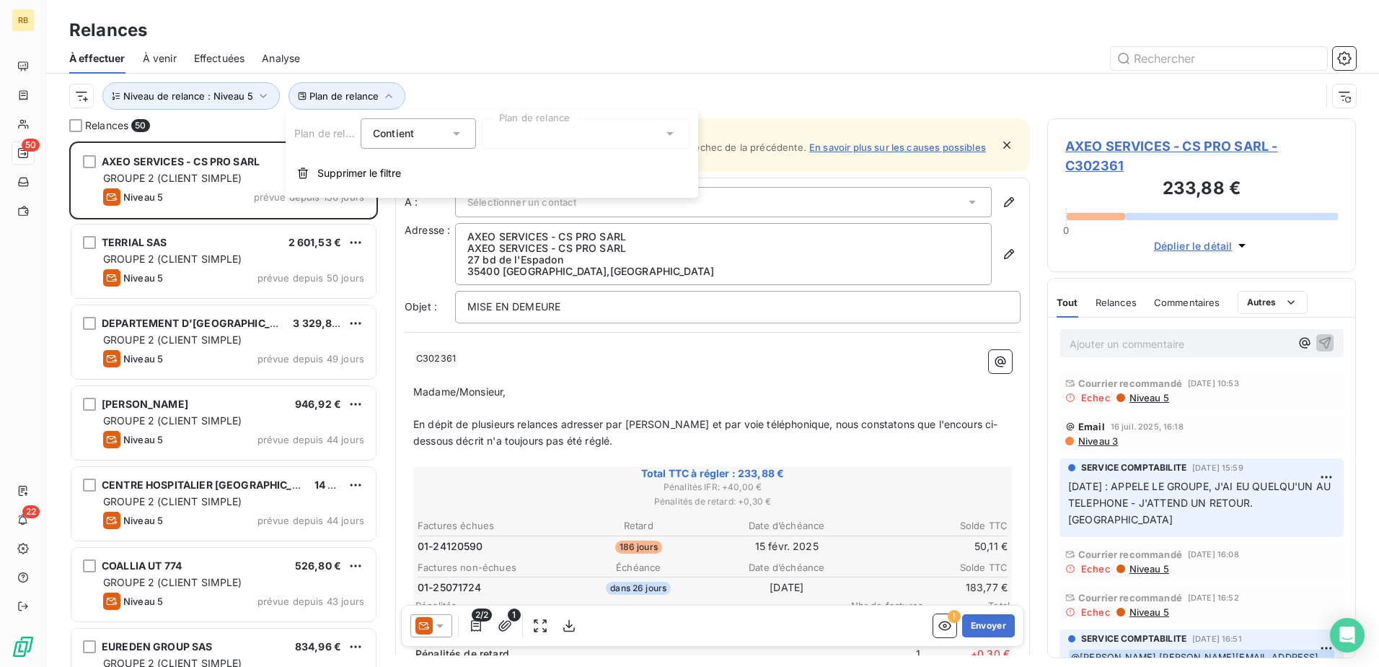
click at [426, 133] on div "Contient is" at bounding box center [411, 133] width 76 height 20
click at [462, 74] on div "Plan de relance Niveau de relance : Niveau 5" at bounding box center [712, 96] width 1287 height 45
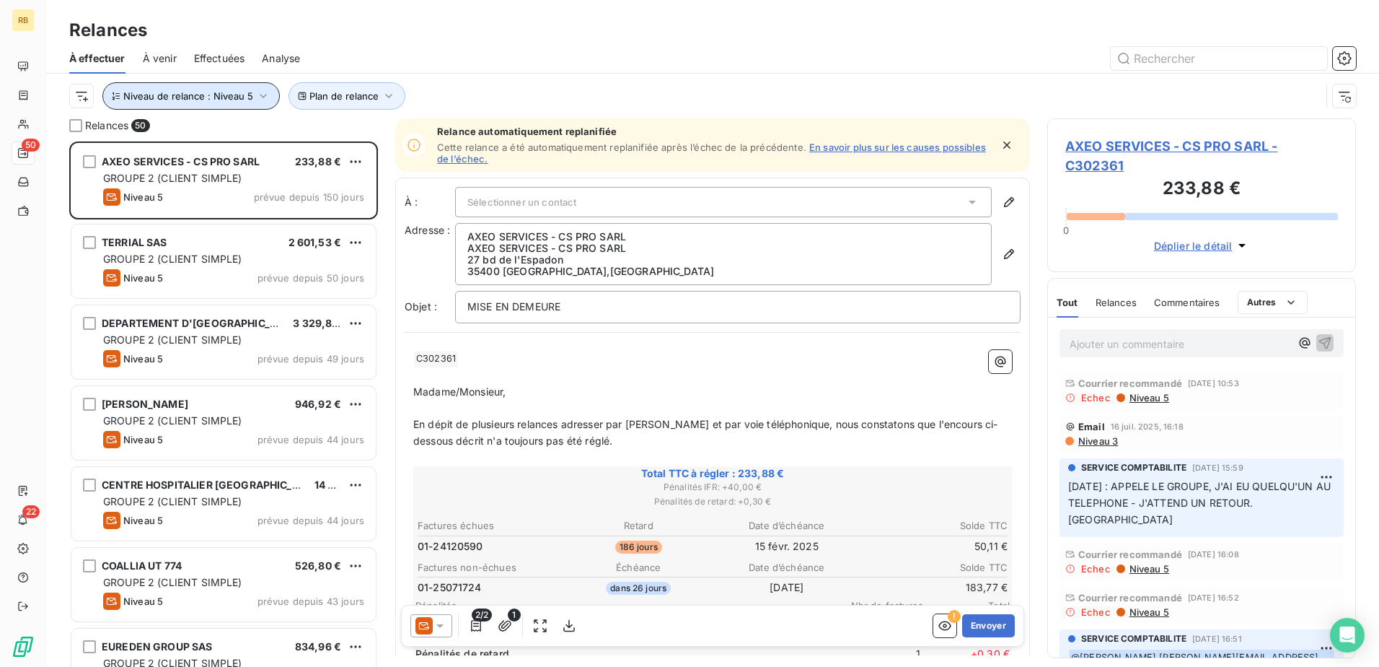
click at [225, 95] on span "Niveau de relance : Niveau 5" at bounding box center [188, 96] width 130 height 12
drag, startPoint x: 355, startPoint y: 42, endPoint x: 303, endPoint y: 58, distance: 54.5
click at [356, 42] on div "Relances" at bounding box center [712, 30] width 1333 height 26
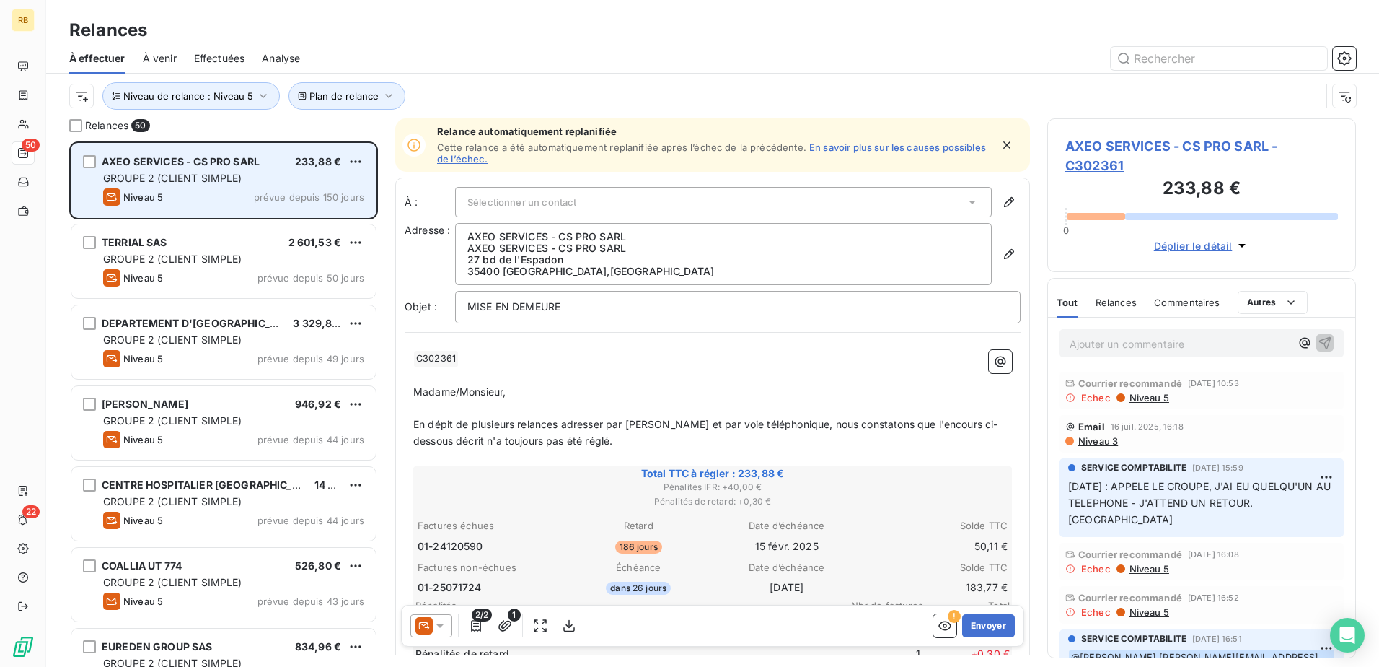
click at [207, 173] on span "GROUPE 2 (CLIENT SIMPLE)" at bounding box center [172, 178] width 139 height 12
click at [93, 162] on div "grid" at bounding box center [89, 161] width 13 height 13
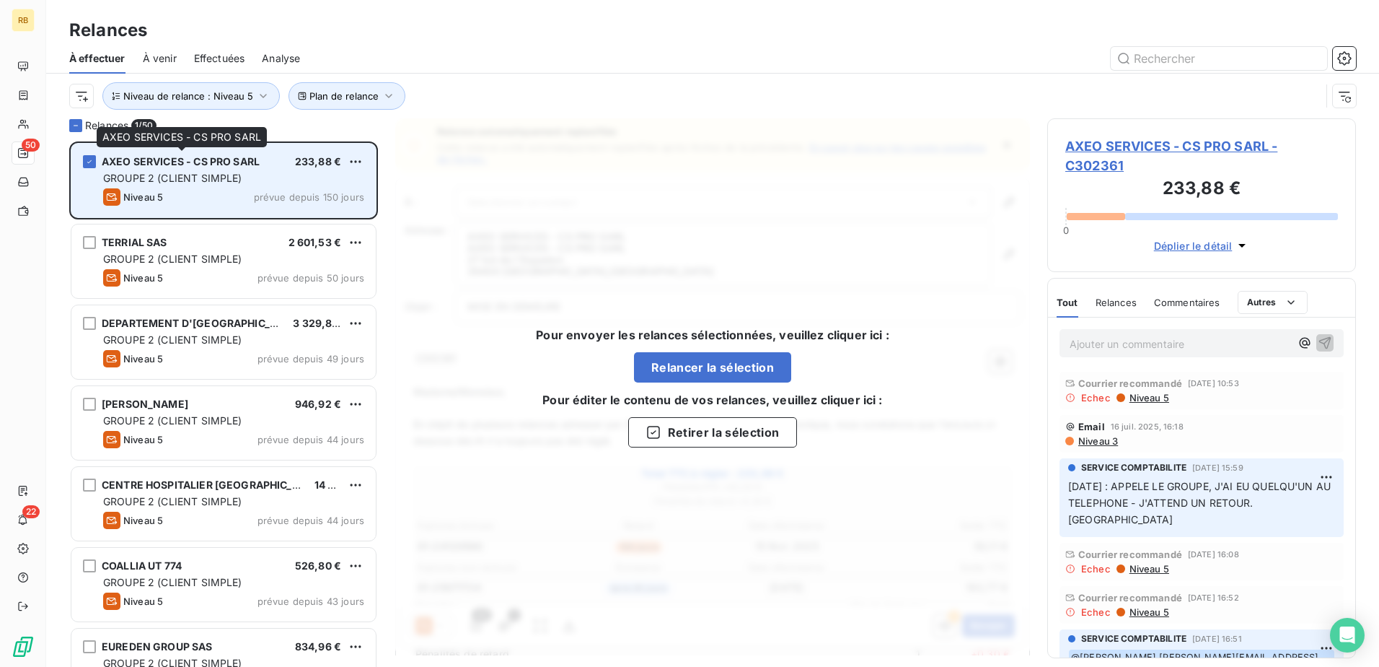
click at [105, 163] on span "AXEO SERVICES - CS PRO SARL" at bounding box center [181, 161] width 158 height 12
click at [92, 162] on icon "grid" at bounding box center [89, 161] width 9 height 9
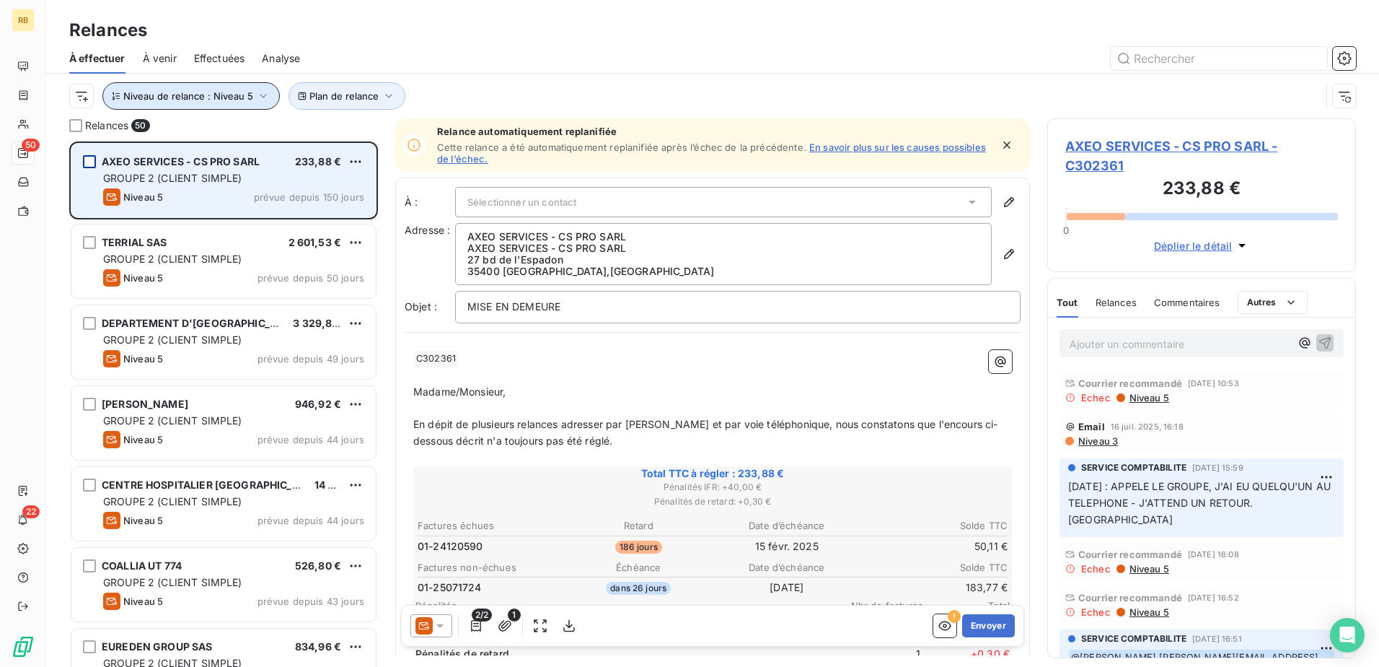
click at [271, 96] on button "Niveau de relance : Niveau 5" at bounding box center [190, 95] width 177 height 27
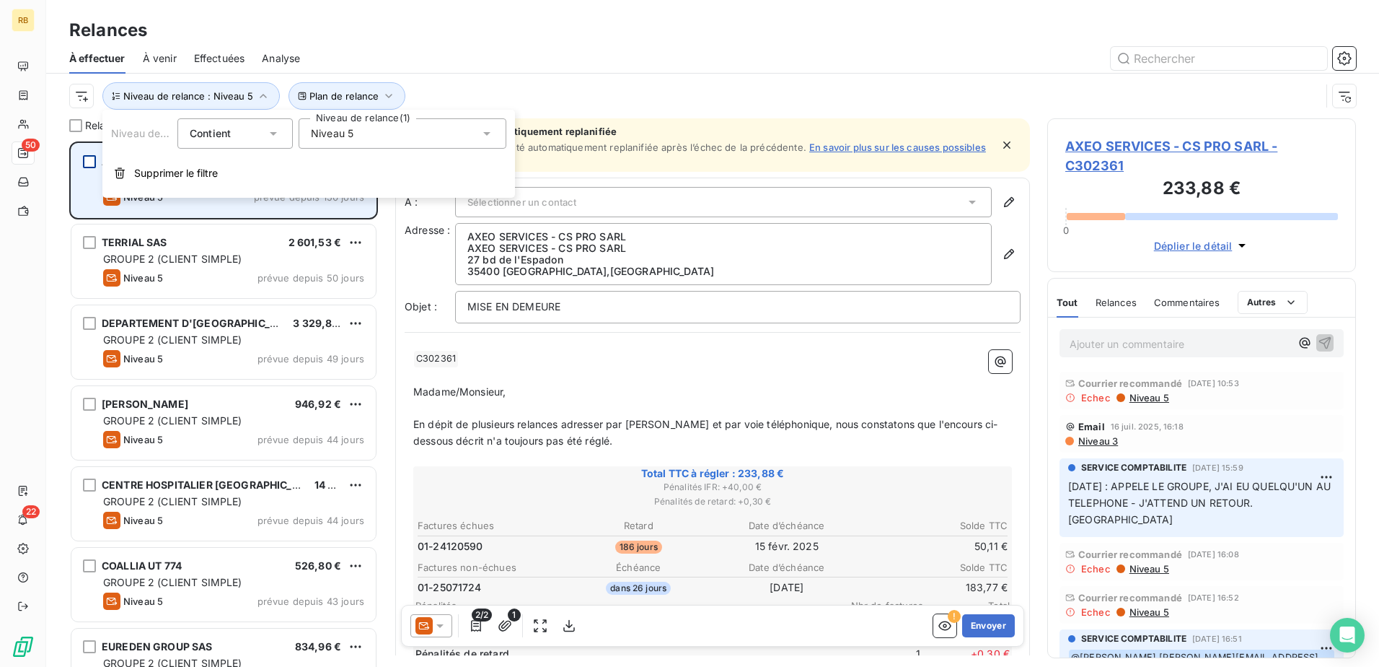
click at [361, 139] on div "Niveau 5" at bounding box center [403, 133] width 208 height 30
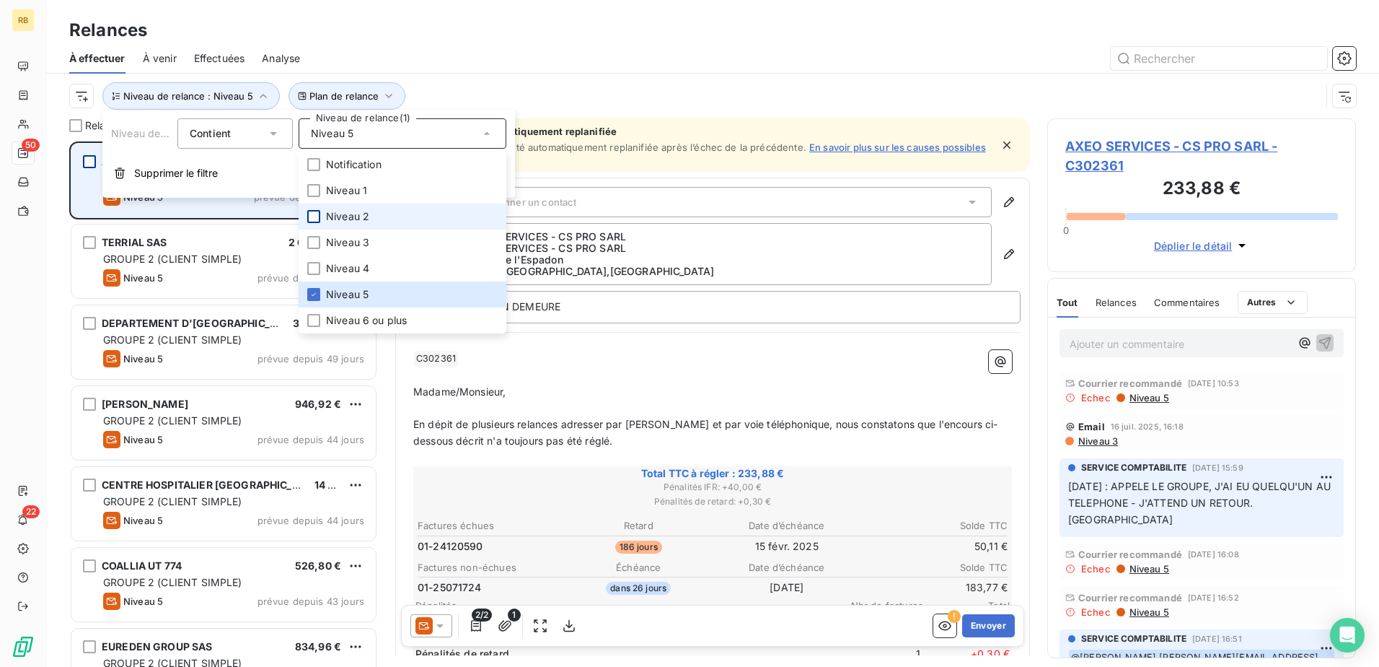
click at [315, 219] on div at bounding box center [313, 216] width 13 height 13
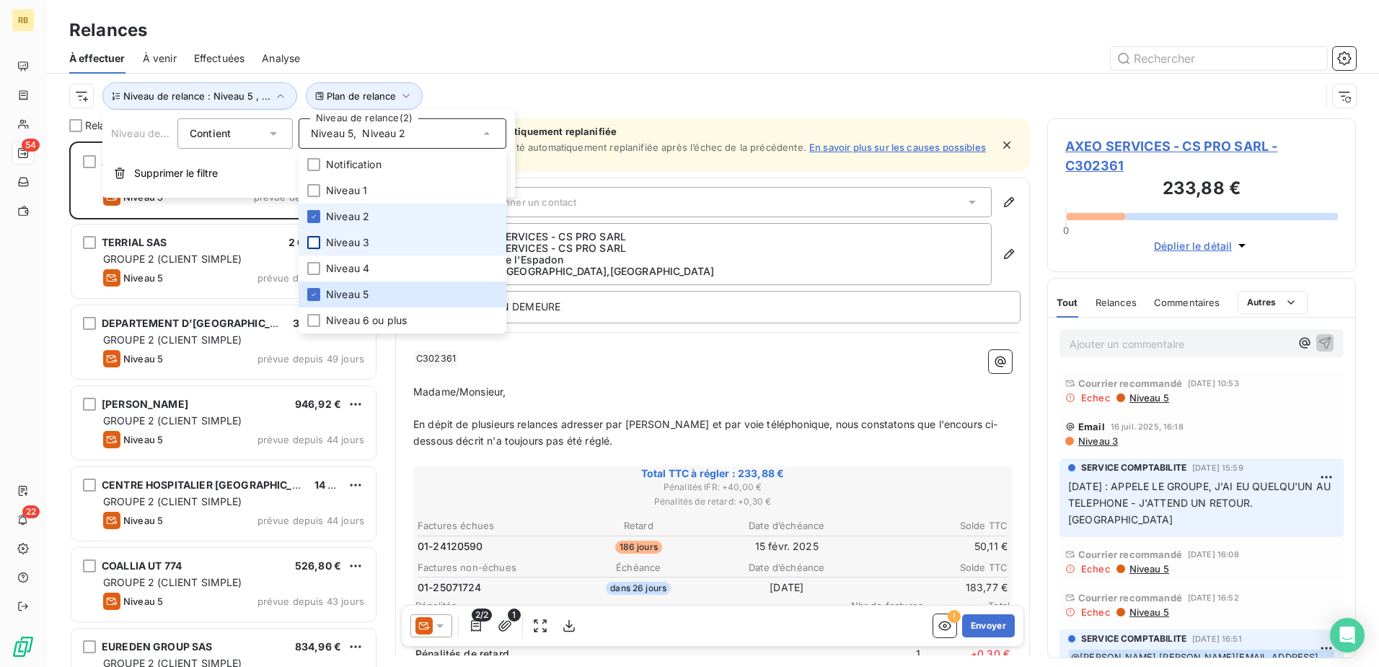
scroll to position [514, 298]
click at [317, 238] on div at bounding box center [313, 242] width 13 height 13
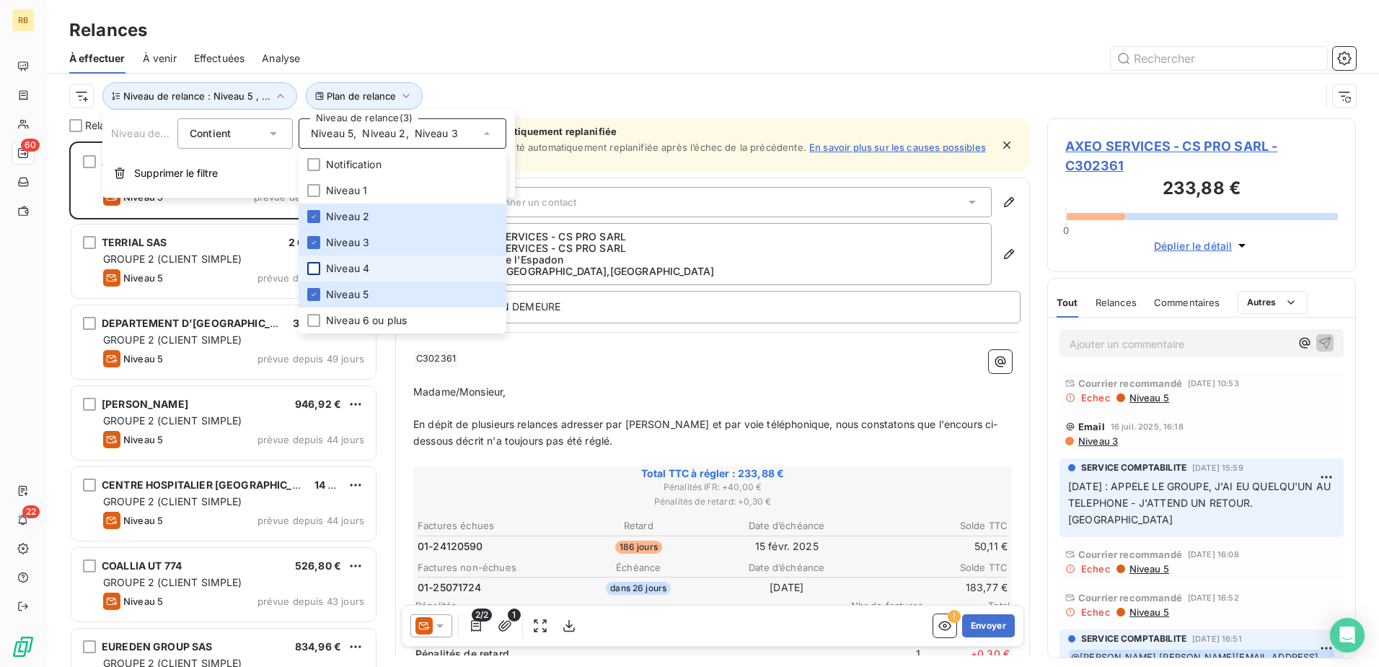
click at [316, 268] on div at bounding box center [313, 268] width 13 height 13
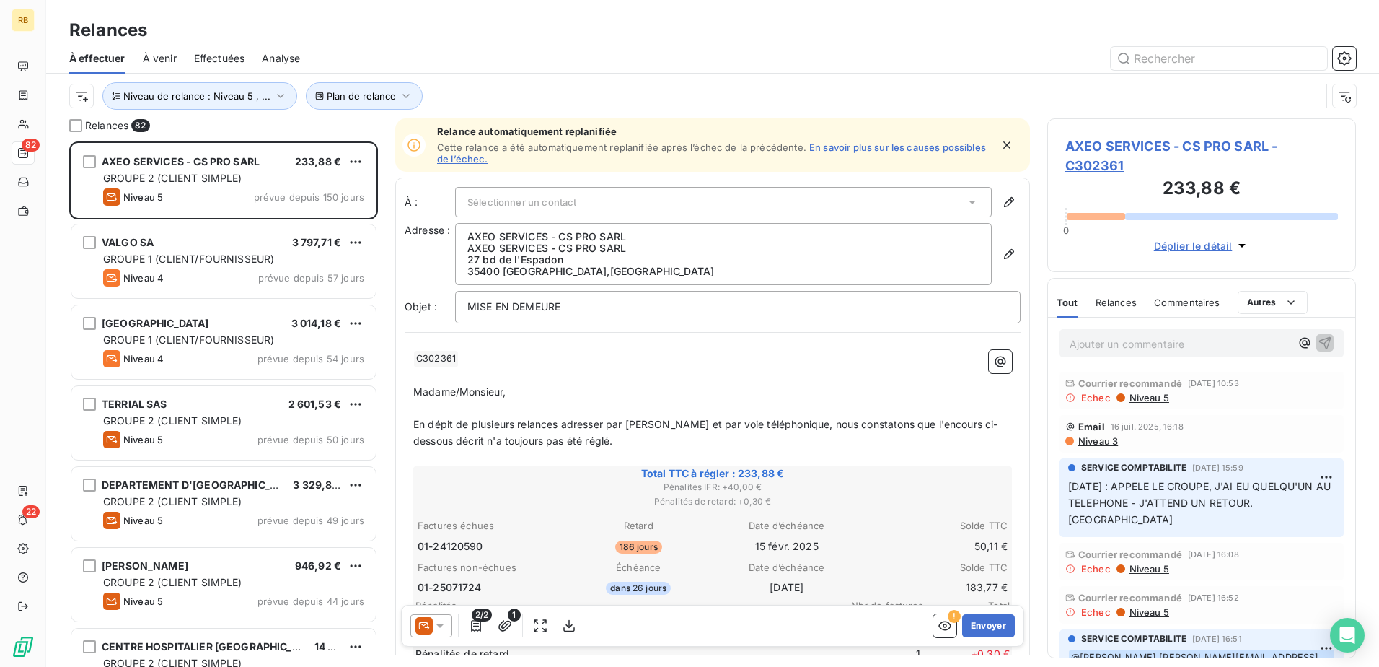
click at [460, 82] on div "Plan de relance Niveau de relance : Niveau 5 , ..." at bounding box center [695, 95] width 1252 height 27
click at [260, 100] on span "Niveau de relance : Niveau 5 , ..." at bounding box center [196, 96] width 147 height 12
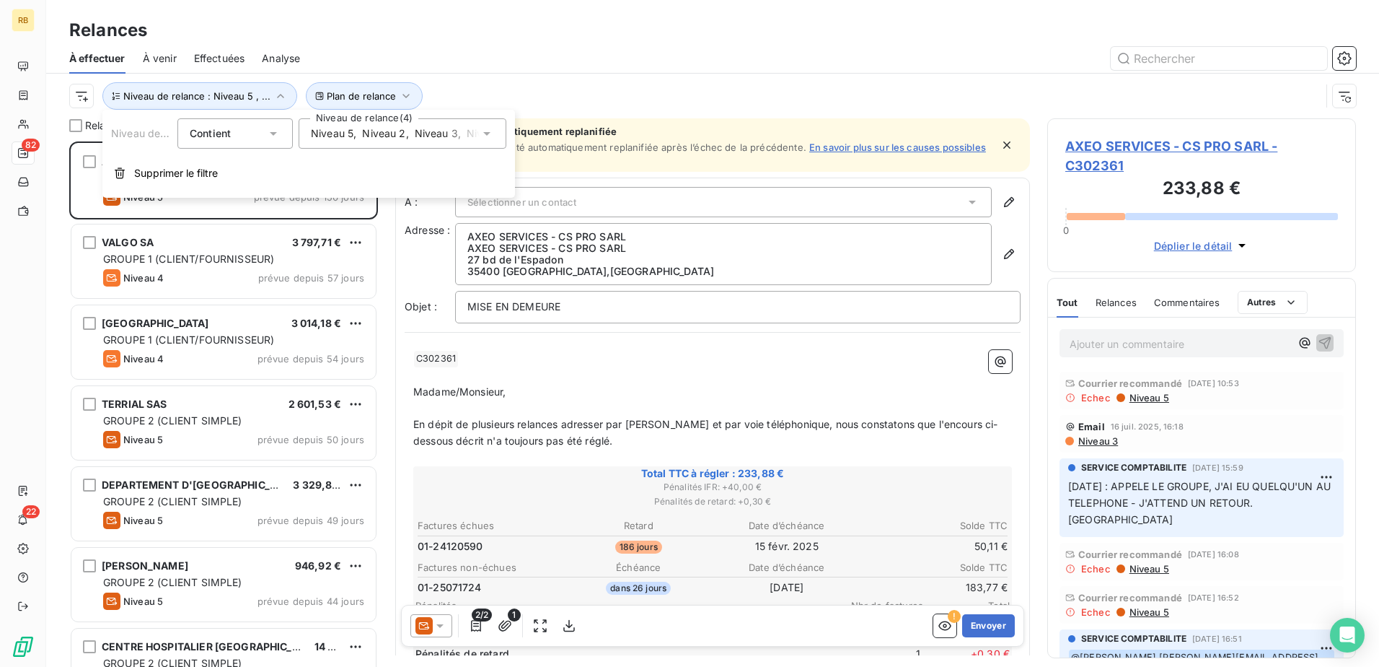
click at [346, 136] on span "Niveau 5" at bounding box center [332, 133] width 43 height 14
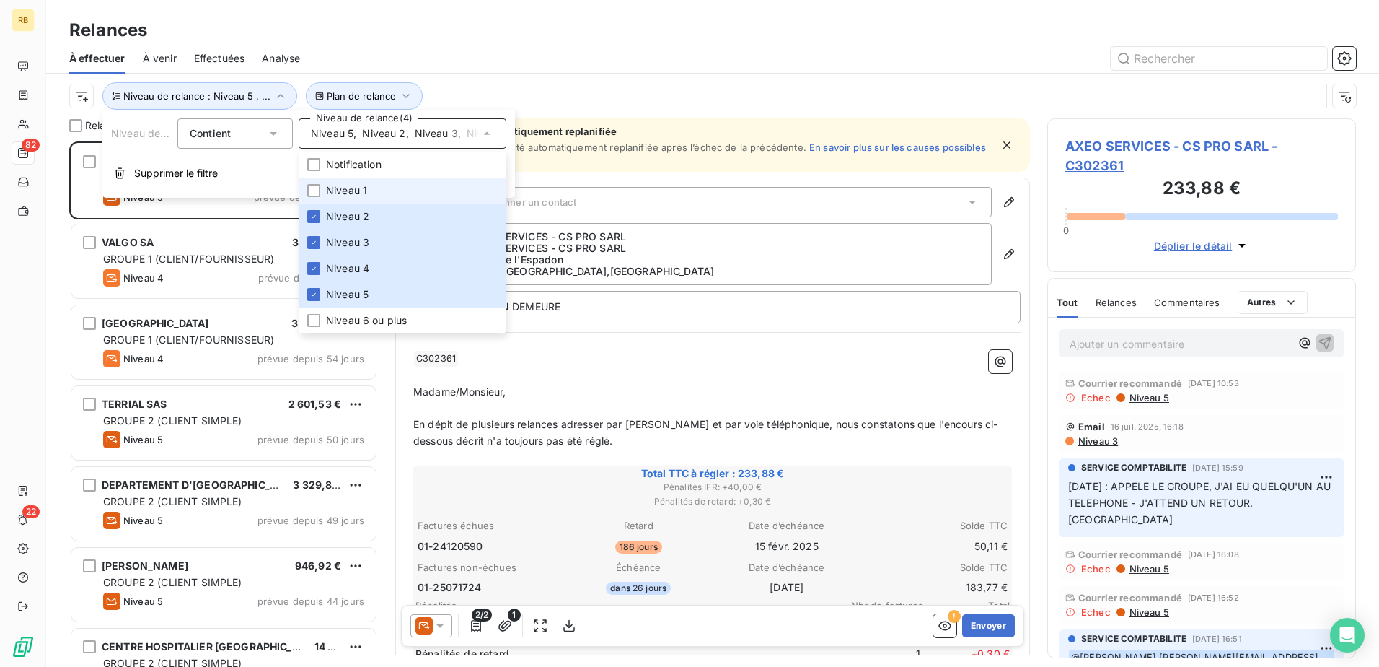
click at [320, 188] on li "Niveau 1" at bounding box center [403, 190] width 208 height 26
click at [473, 76] on div "Plan de relance Niveau de relance : Niveau 5 , ..." at bounding box center [712, 96] width 1287 height 45
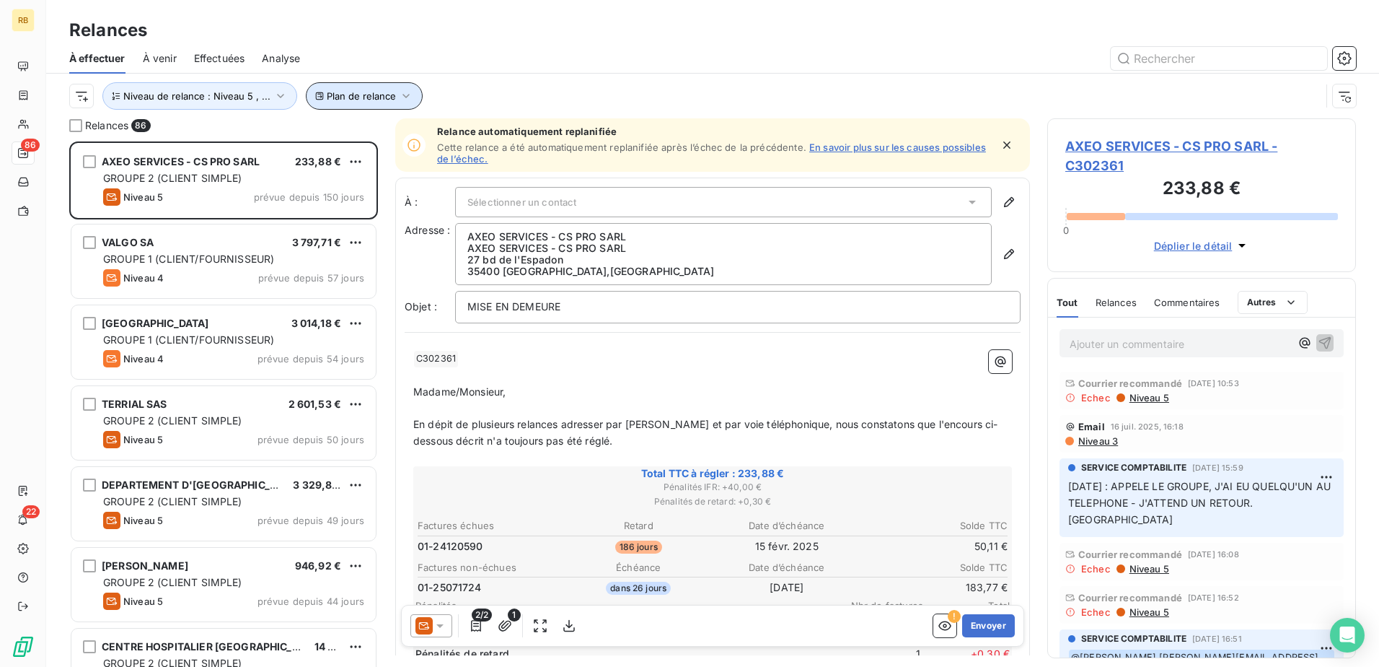
click at [353, 100] on span "Plan de relance" at bounding box center [361, 96] width 69 height 12
click at [273, 100] on icon "button" at bounding box center [280, 96] width 14 height 14
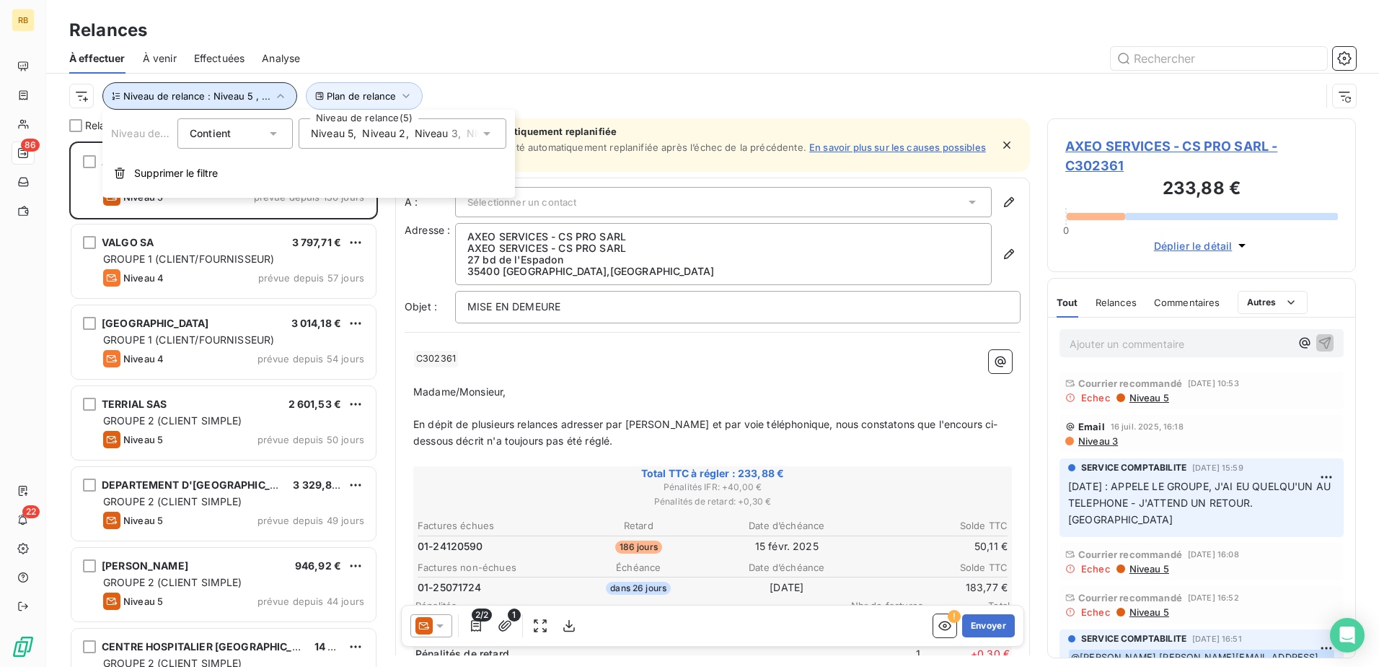
click at [273, 100] on icon "button" at bounding box center [280, 96] width 14 height 14
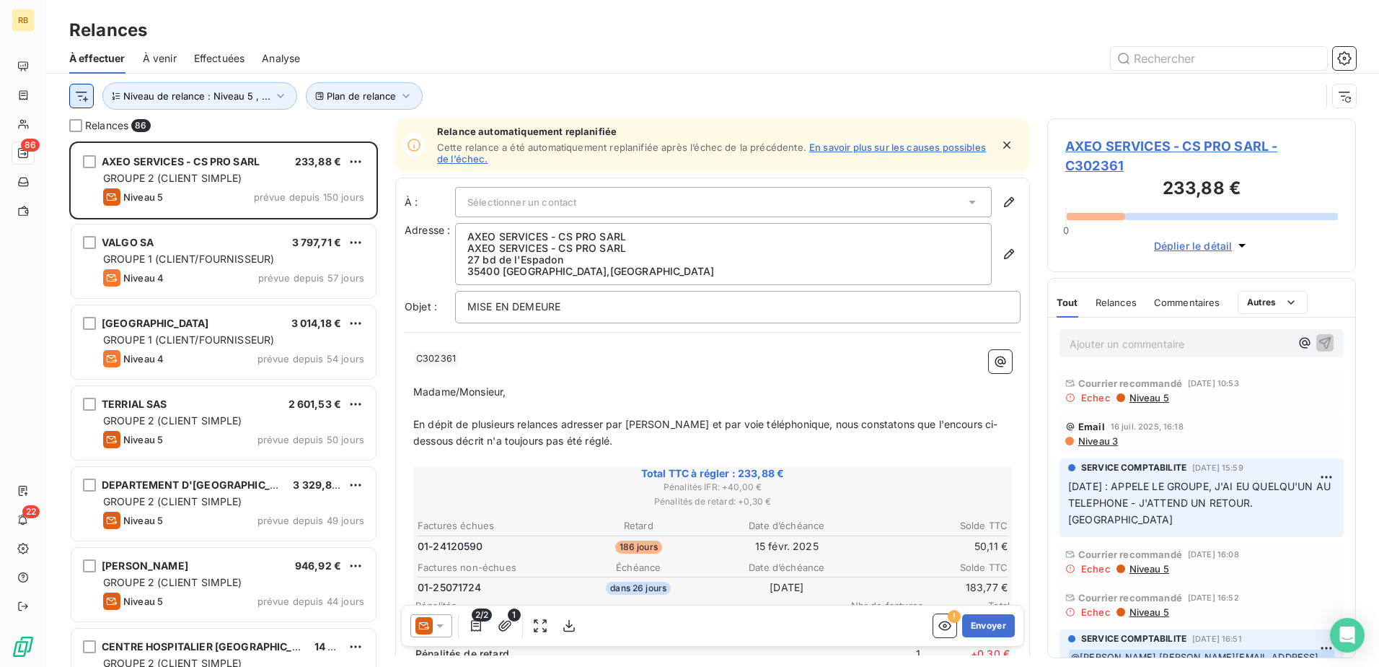
click at [87, 97] on html "RB 86 22 Relances À effectuer À venir Effectuées Analyse Plan de relance Niveau…" at bounding box center [689, 333] width 1379 height 667
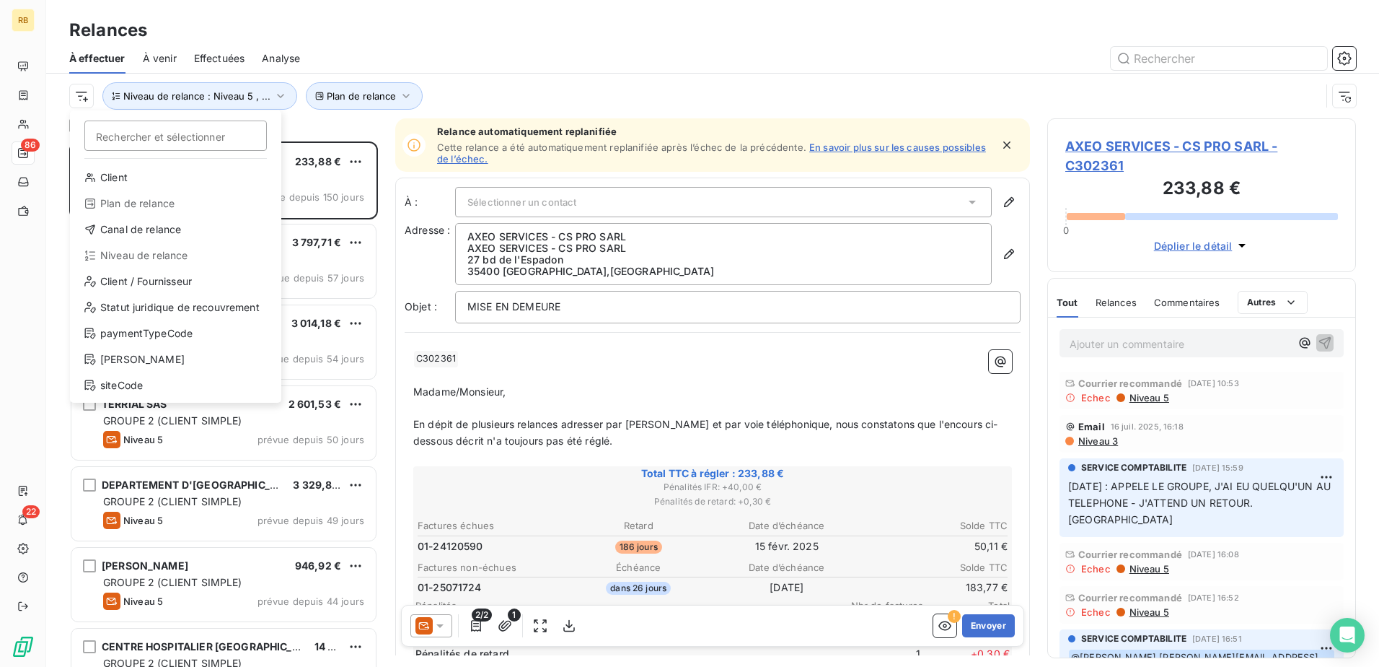
click at [159, 207] on div "Plan de relance" at bounding box center [176, 203] width 200 height 23
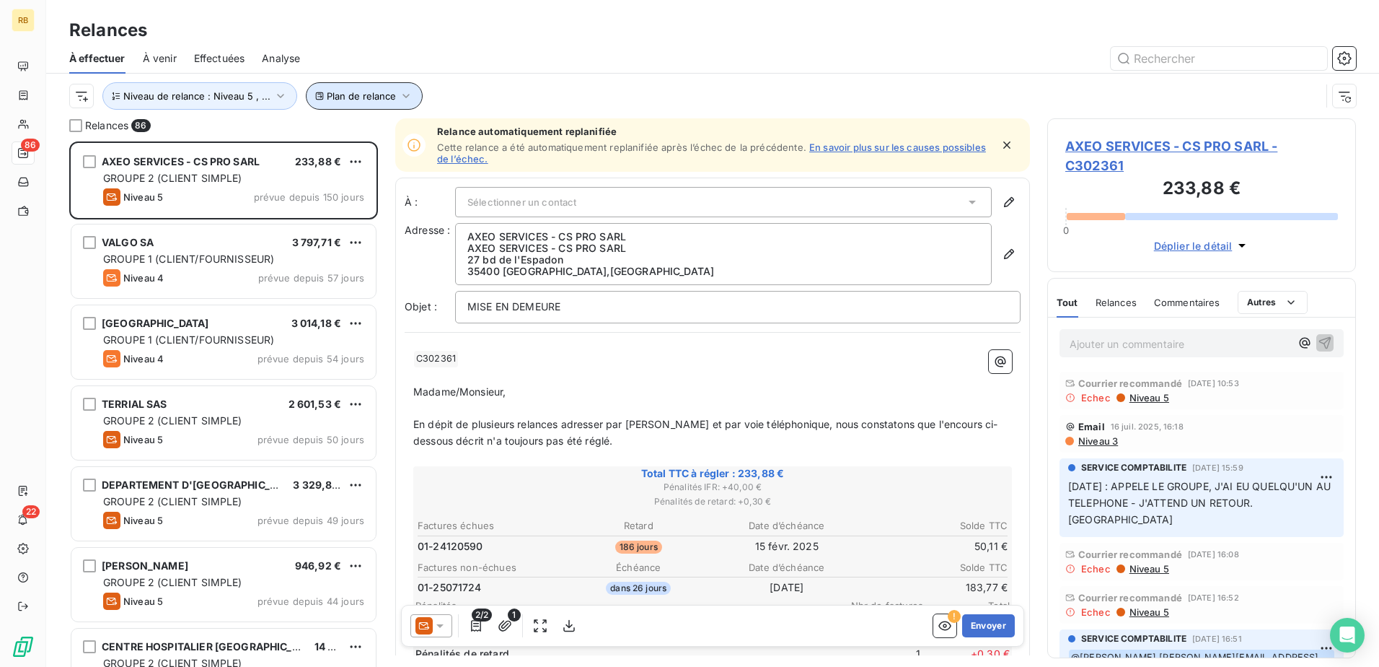
click at [399, 89] on icon "button" at bounding box center [406, 96] width 14 height 14
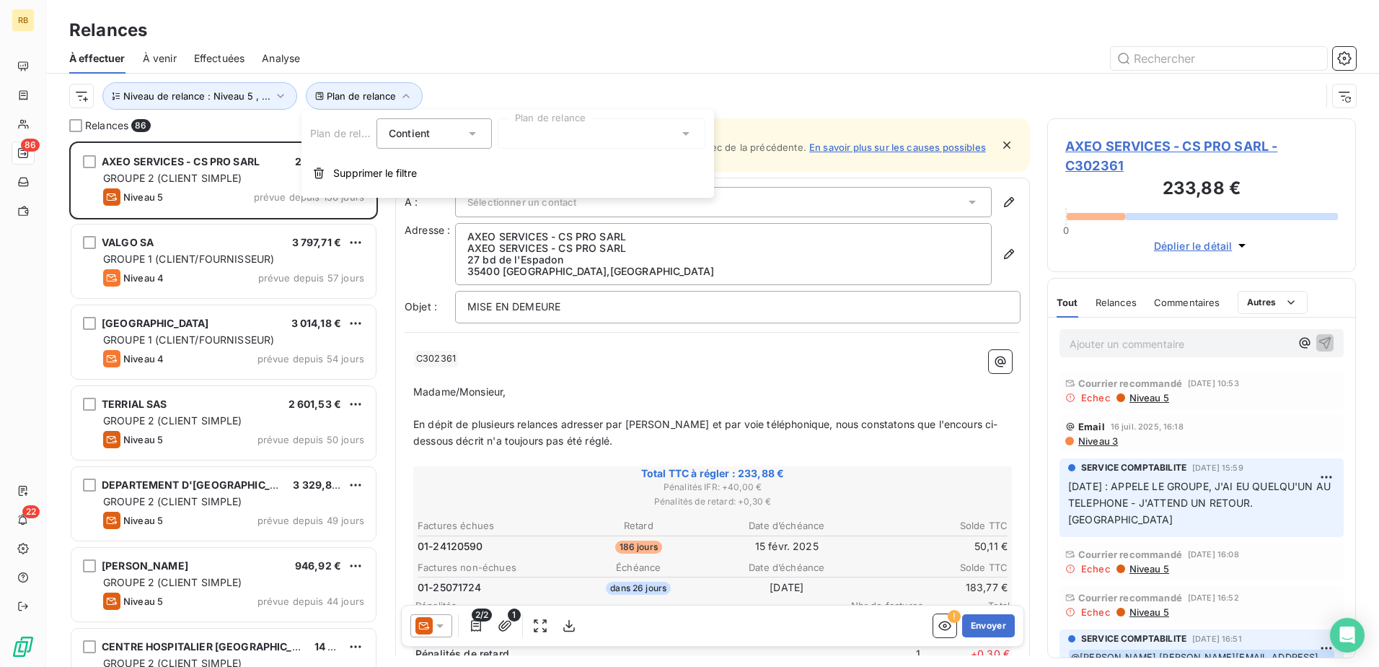
click at [475, 136] on icon at bounding box center [472, 133] width 14 height 14
click at [608, 136] on div at bounding box center [602, 133] width 208 height 30
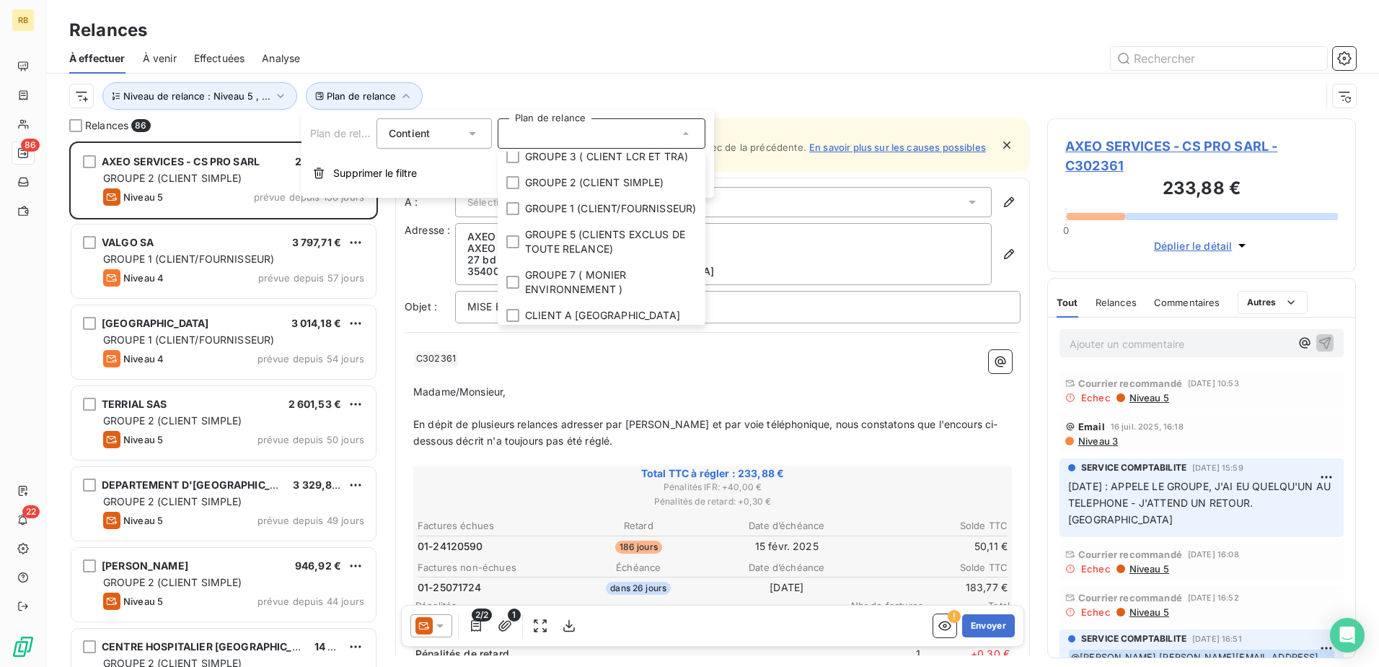
scroll to position [52, 0]
click at [517, 185] on div at bounding box center [512, 178] width 13 height 13
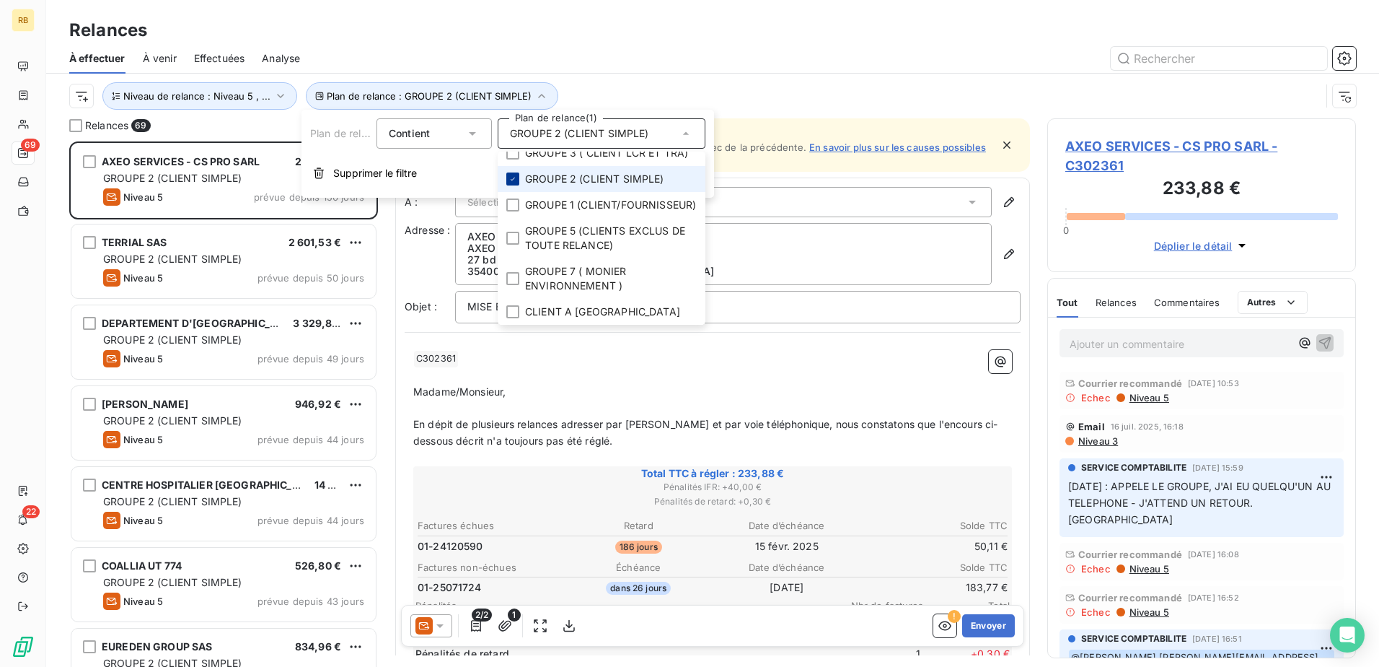
scroll to position [514, 298]
click at [567, 73] on div "À effectuer À venir Effectuées Analyse" at bounding box center [712, 58] width 1333 height 30
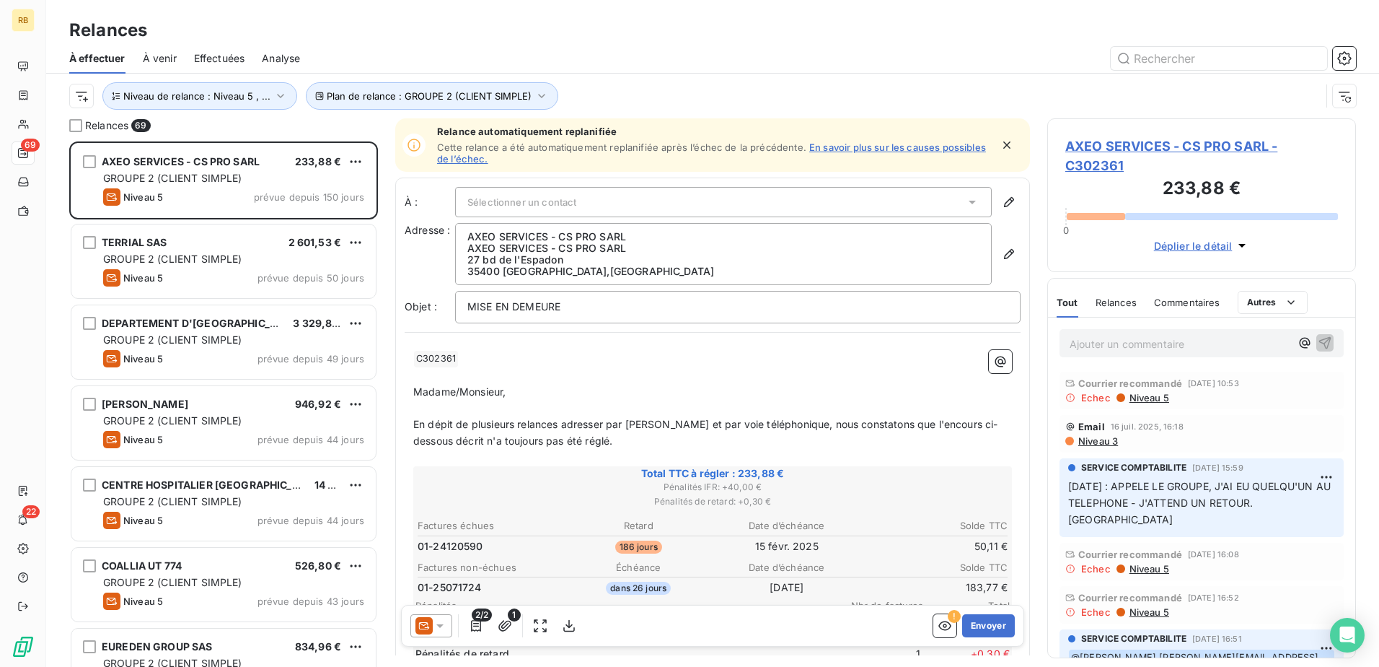
click at [1358, 356] on div "Relances 69 AXEO SERVICES - CS PRO SARL 233,88 € GROUPE 2 (CLIENT SIMPLE) Nivea…" at bounding box center [712, 392] width 1333 height 548
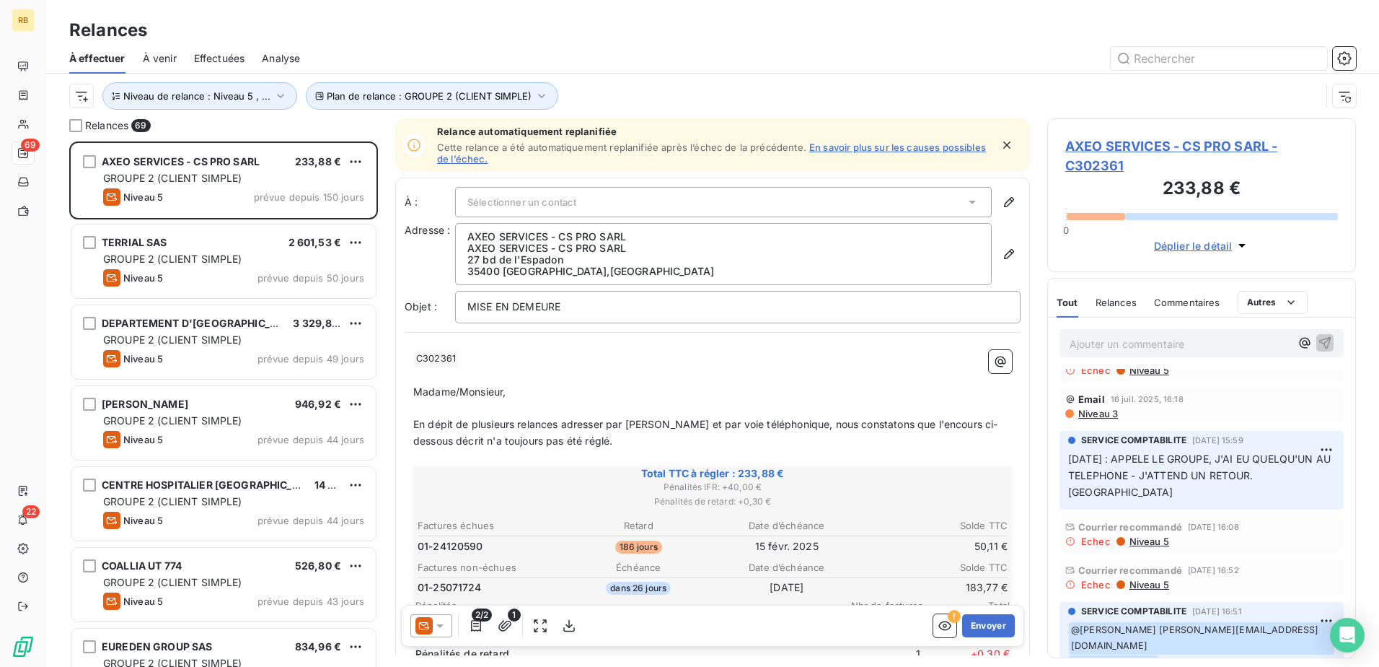
scroll to position [0, 0]
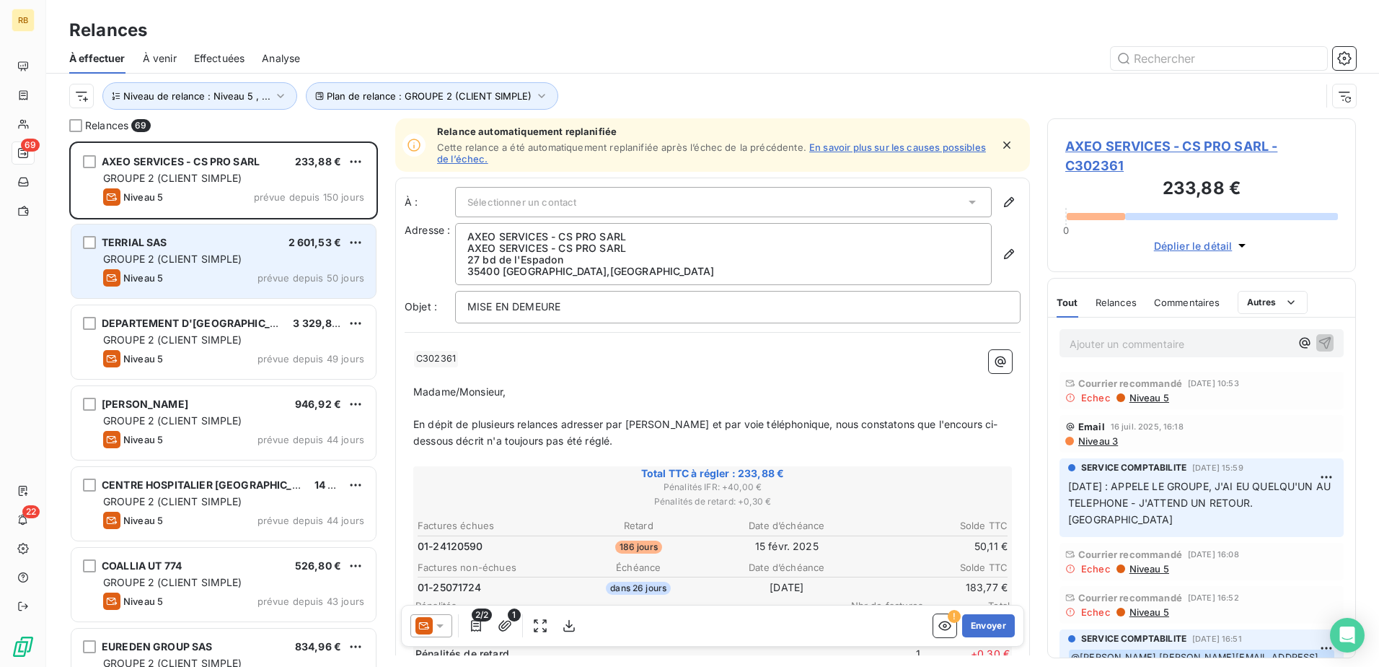
click at [201, 281] on div "Niveau 5 prévue depuis 50 jours" at bounding box center [233, 277] width 261 height 17
